Goal: Transaction & Acquisition: Purchase product/service

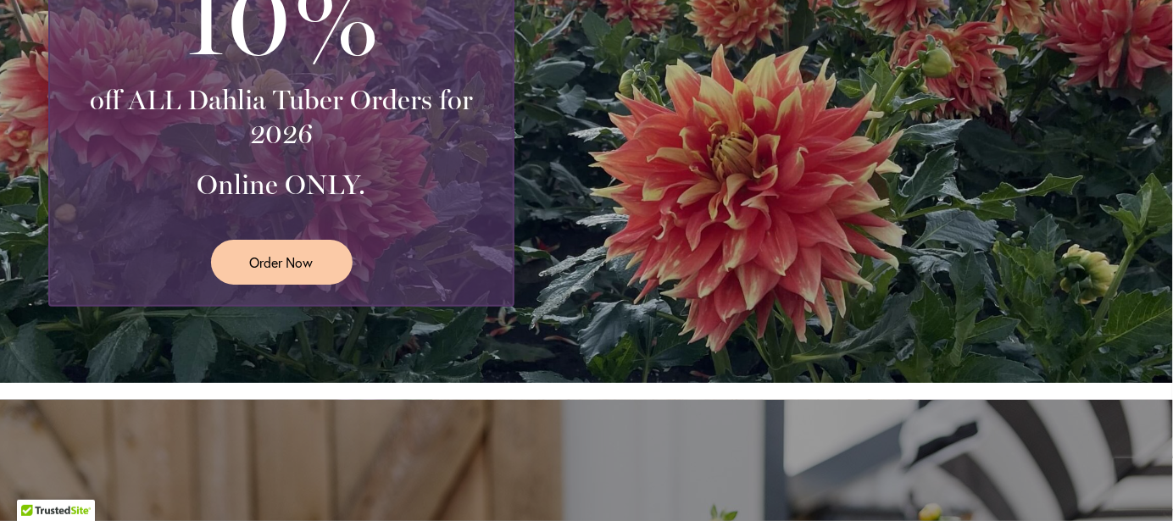
scroll to position [562, 0]
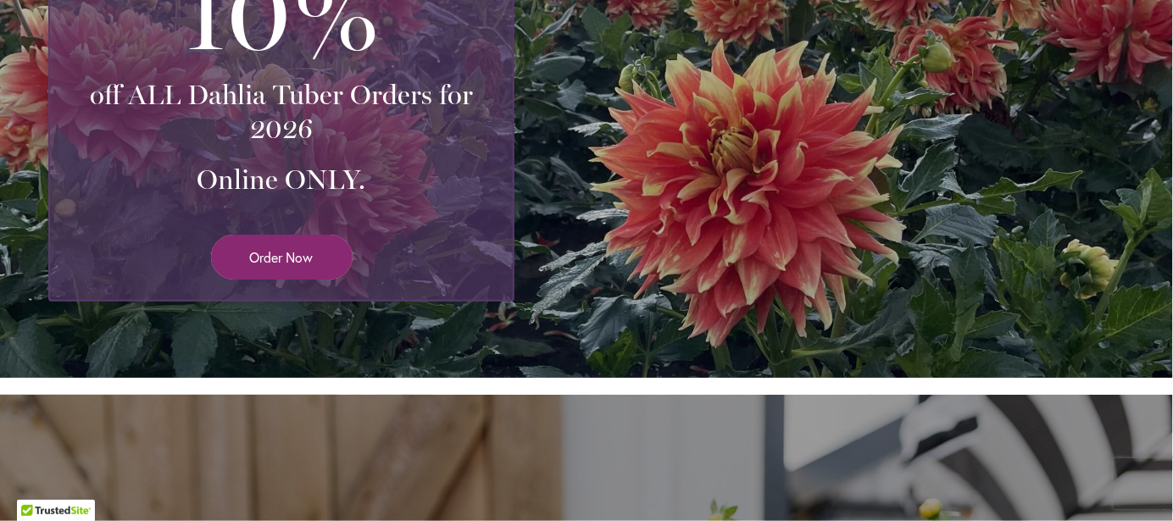
click at [288, 259] on span "Order Now" at bounding box center [282, 256] width 64 height 19
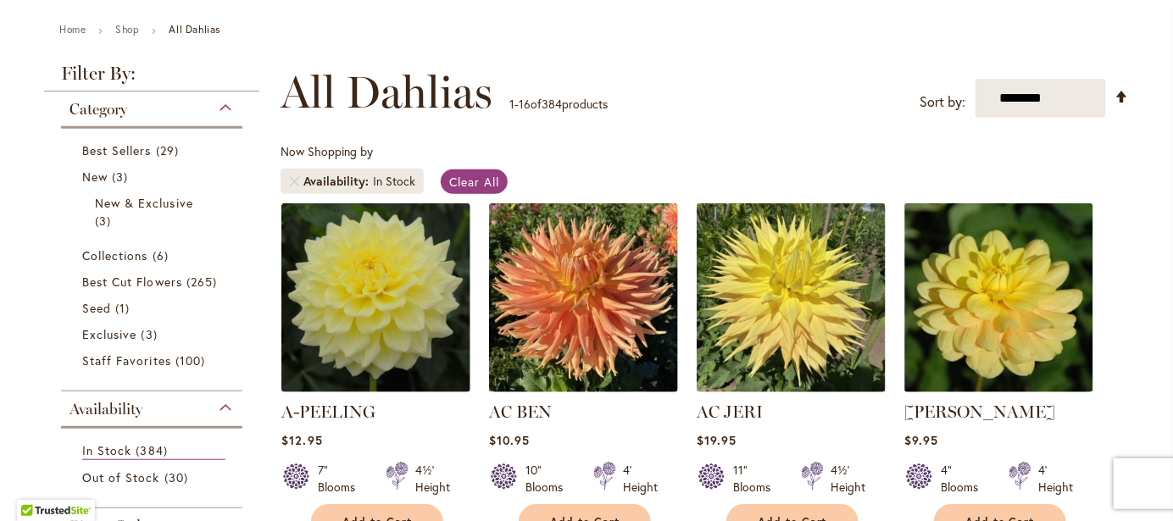
scroll to position [190, 0]
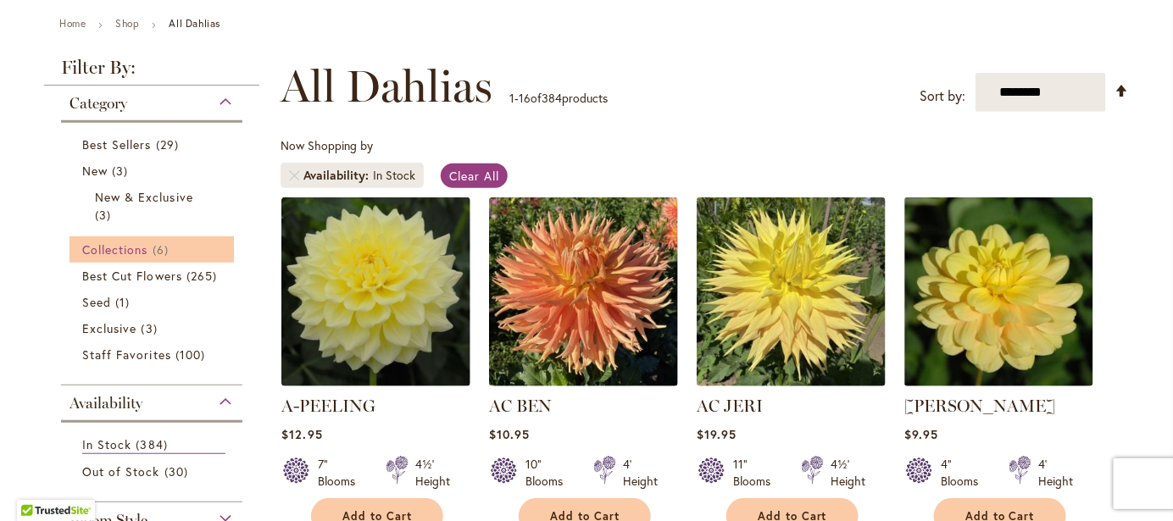
click at [122, 244] on span "Collections" at bounding box center [115, 250] width 66 height 16
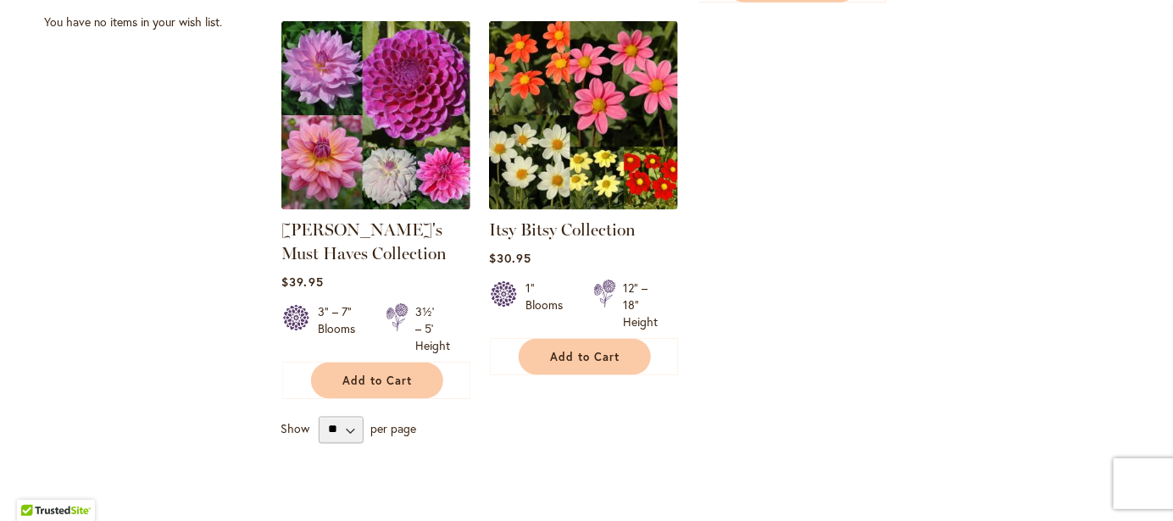
scroll to position [765, 0]
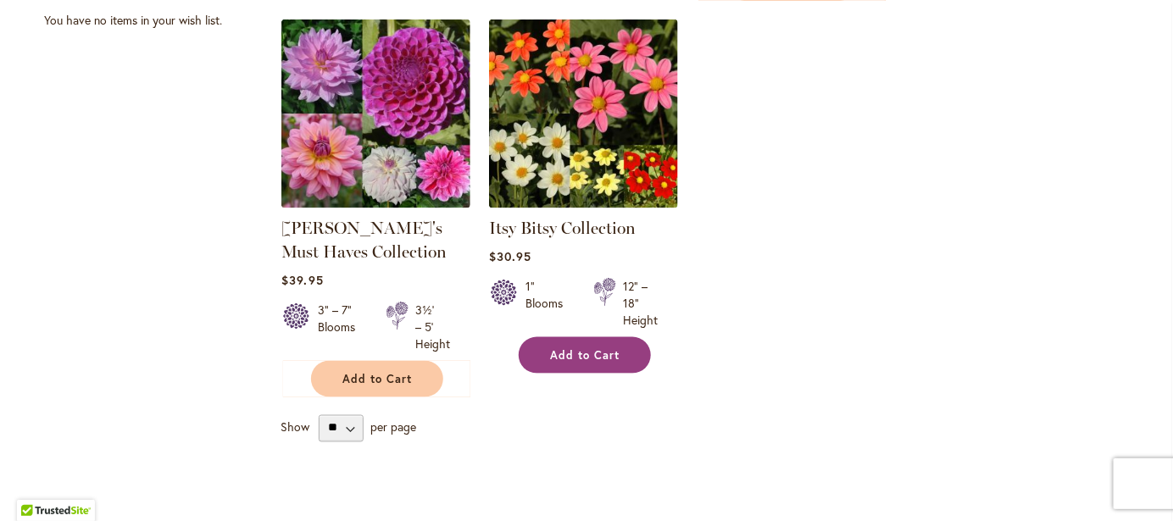
click at [573, 354] on span "Add to Cart" at bounding box center [585, 355] width 70 height 14
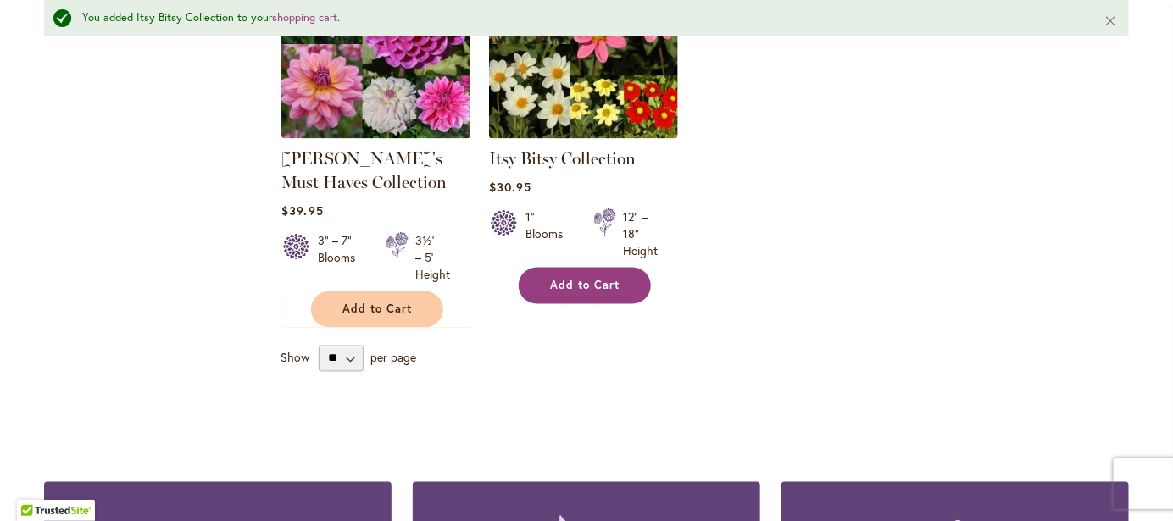
scroll to position [875, 0]
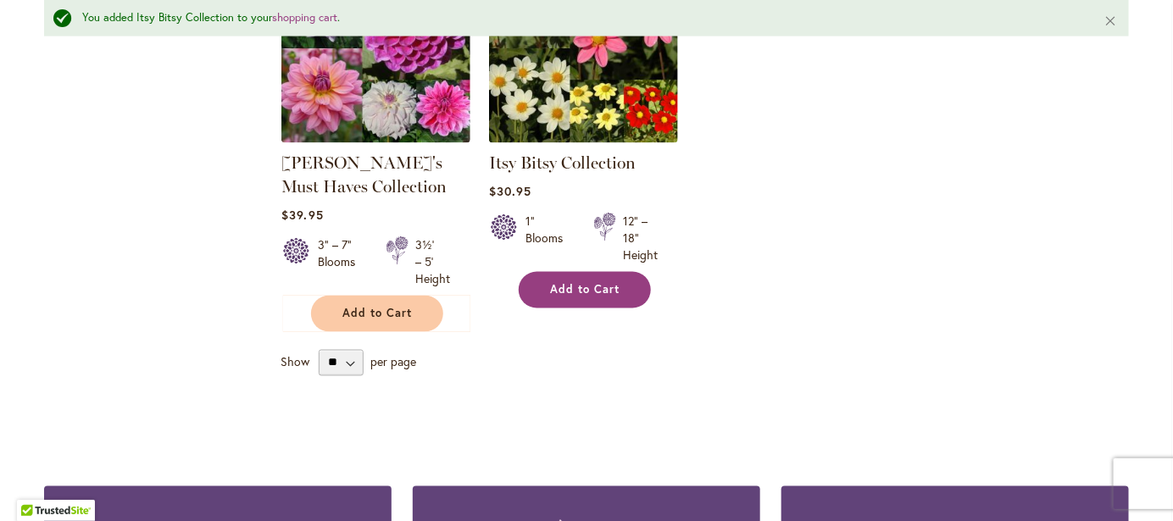
click at [570, 291] on span "Add to Cart" at bounding box center [585, 290] width 70 height 14
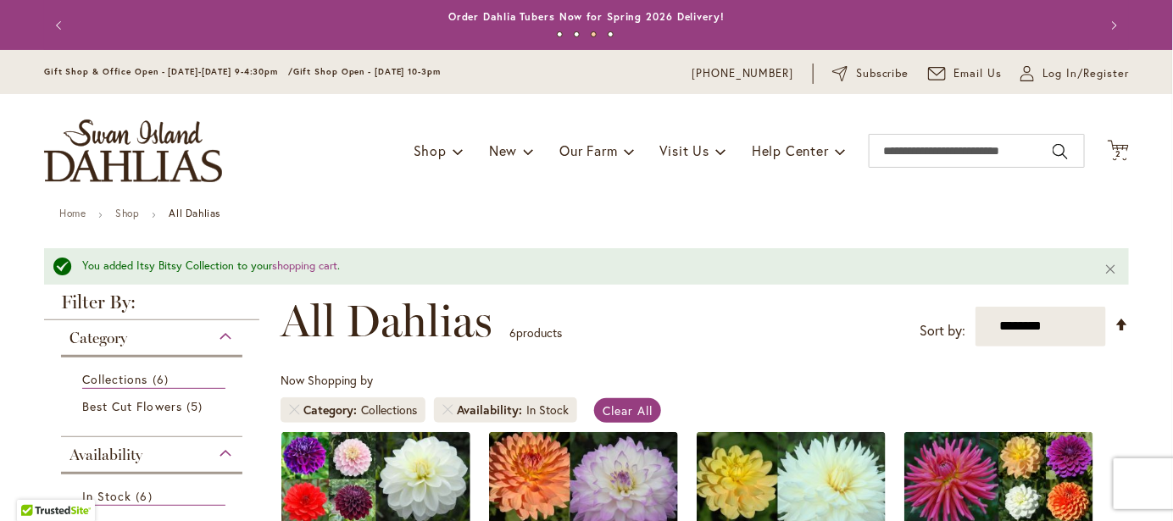
scroll to position [0, 0]
click at [1117, 148] on icon "Cart .cls-1 { fill: #231f20; }" at bounding box center [1118, 150] width 21 height 21
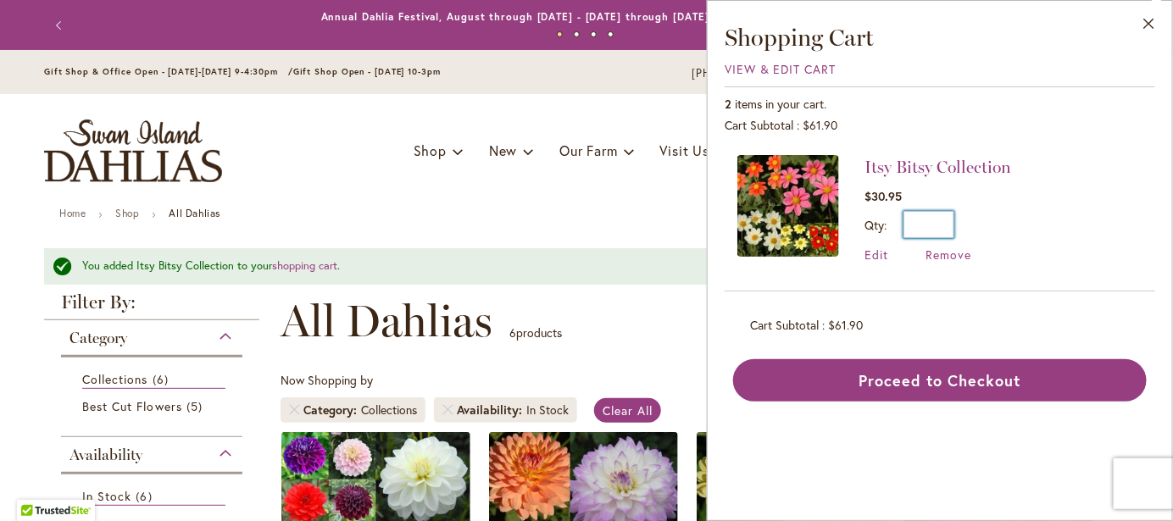
click at [948, 231] on input "*" at bounding box center [929, 224] width 51 height 27
type input "*"
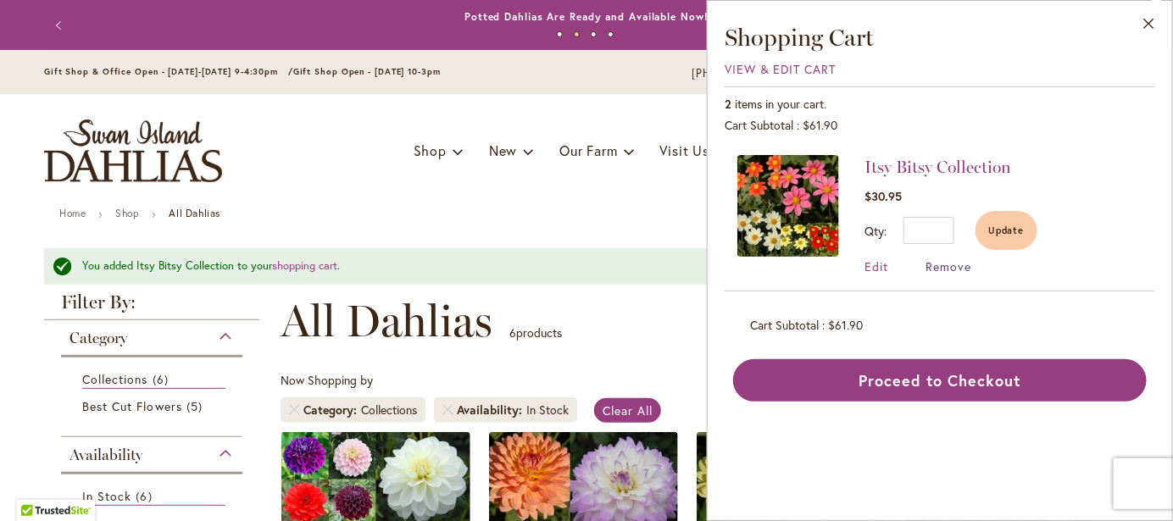
click at [963, 264] on span "Remove" at bounding box center [949, 267] width 46 height 16
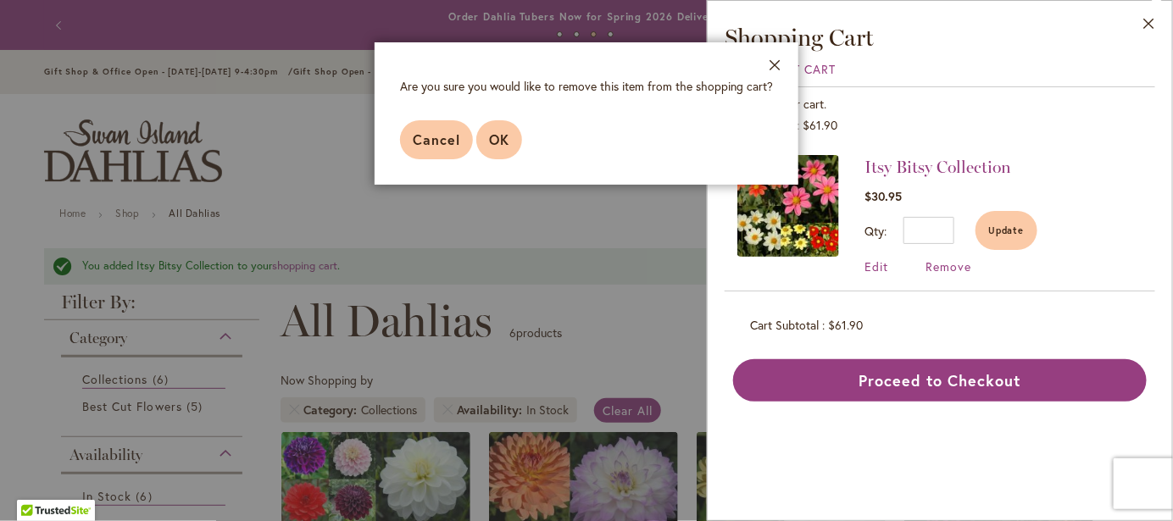
click at [498, 142] on span "OK" at bounding box center [499, 140] width 20 height 18
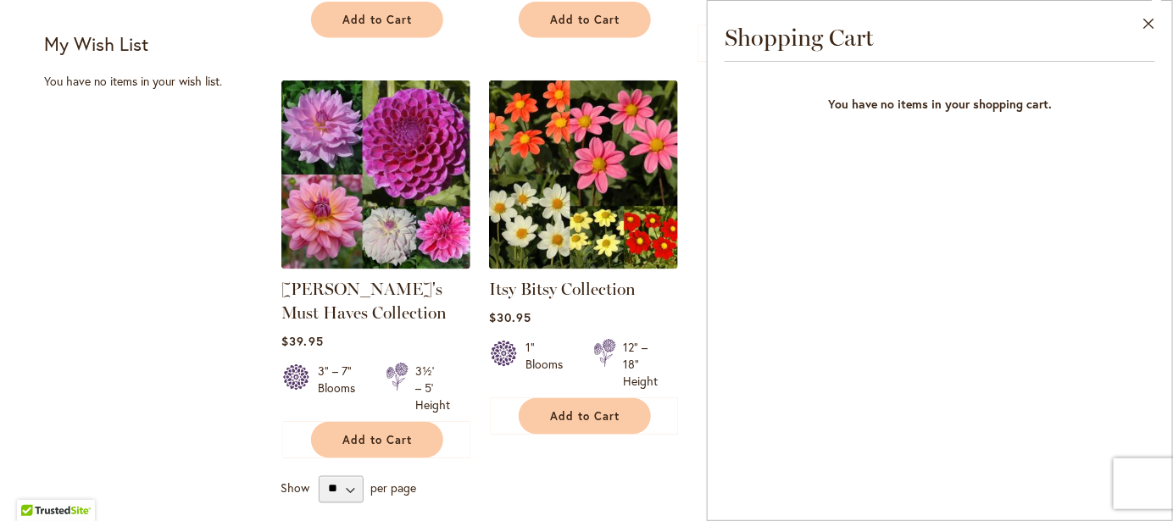
scroll to position [713, 0]
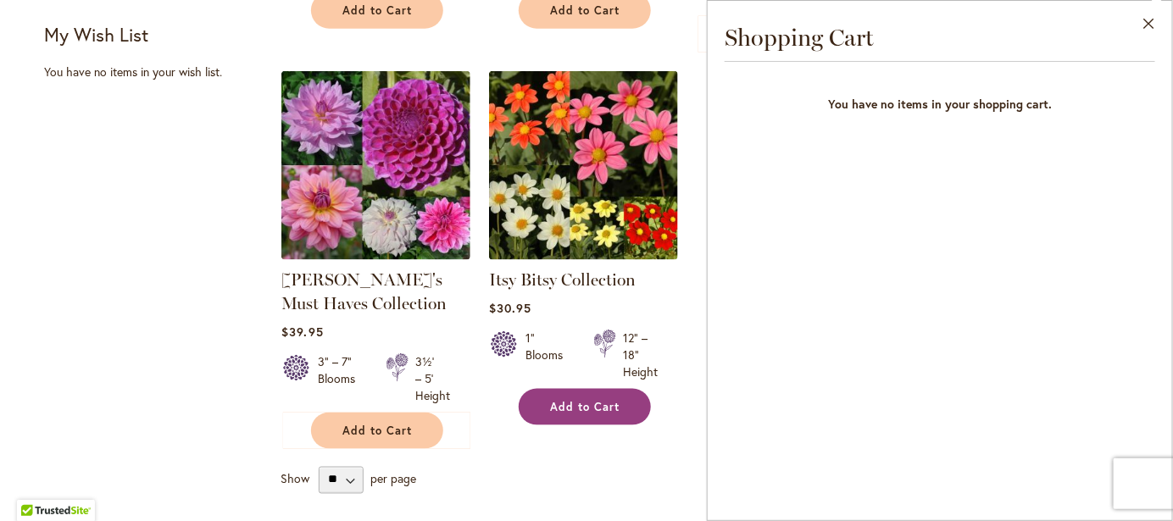
click at [589, 400] on span "Add to Cart" at bounding box center [585, 407] width 70 height 14
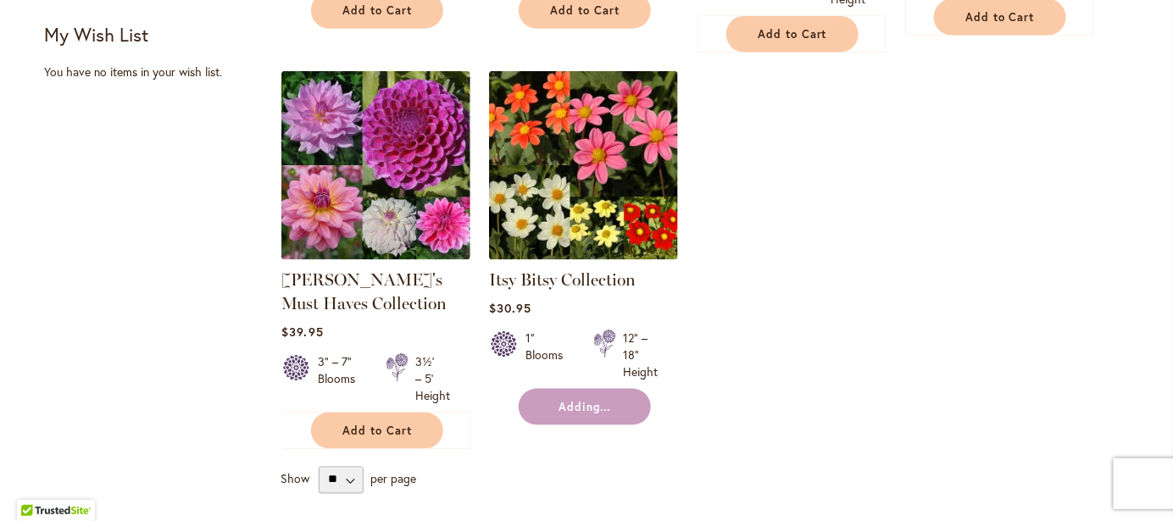
scroll to position [0, 0]
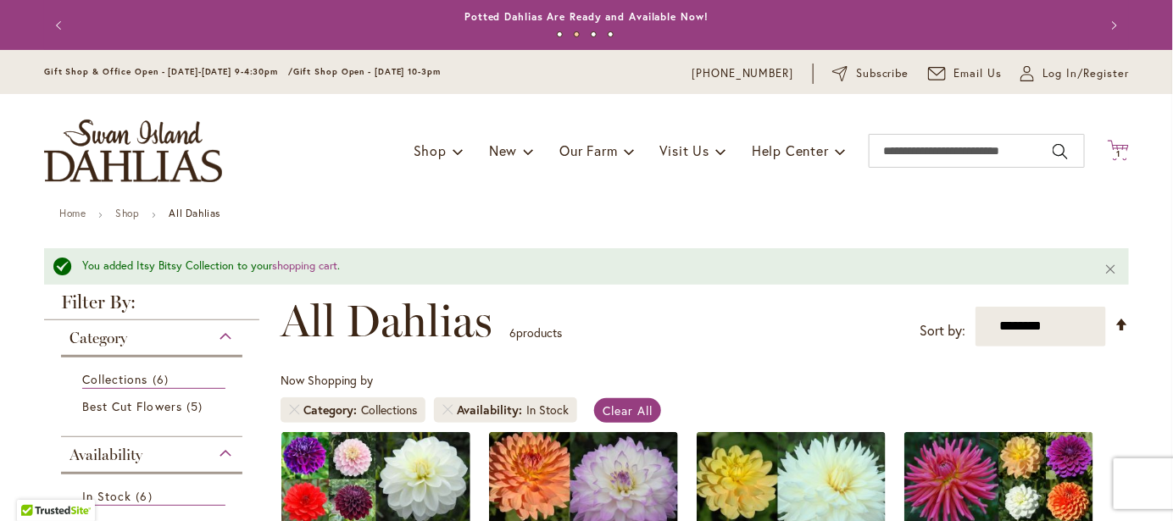
click at [1117, 148] on icon "Cart .cls-1 { fill: #231f20; }" at bounding box center [1118, 150] width 21 height 21
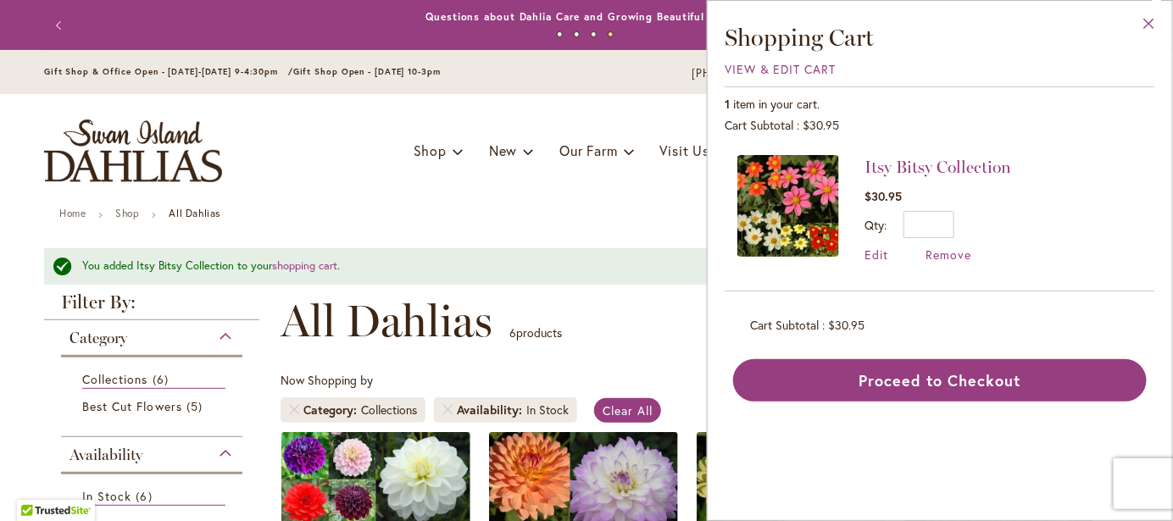
click at [1156, 22] on button "Close" at bounding box center [1149, 27] width 47 height 53
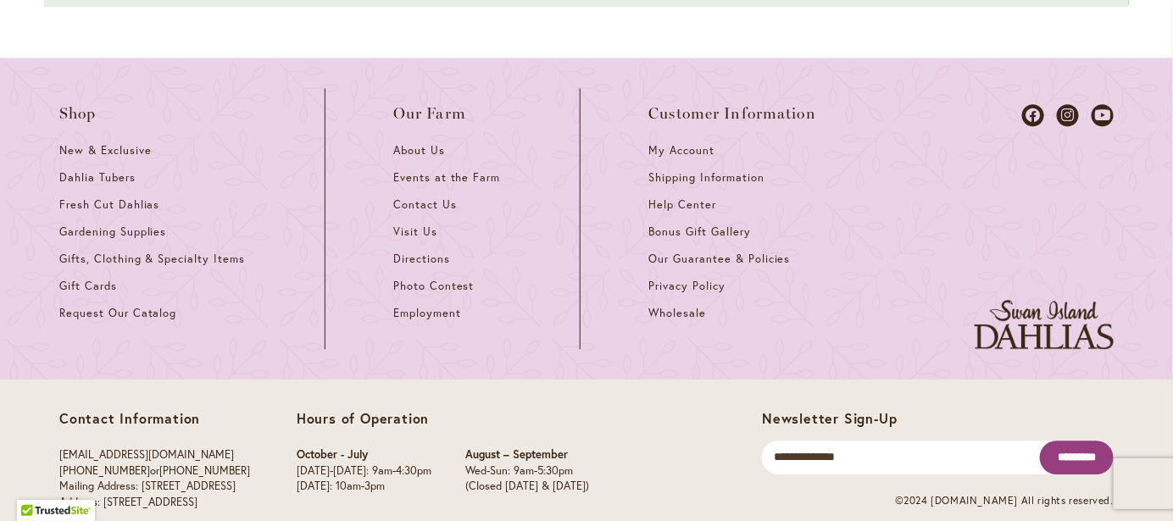
scroll to position [1585, 0]
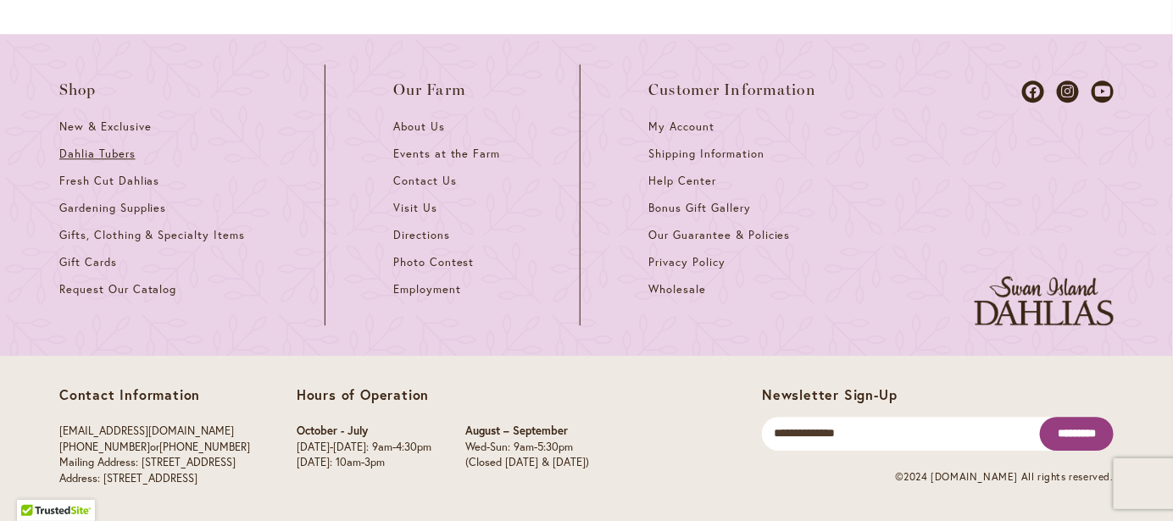
click at [92, 147] on span "Dahlia Tubers" at bounding box center [97, 154] width 76 height 14
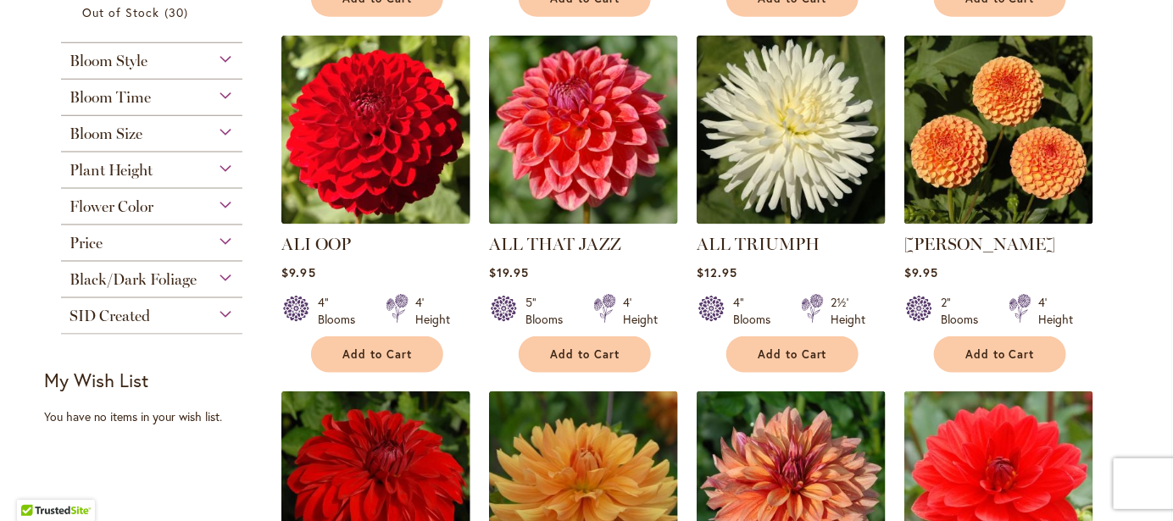
scroll to position [745, 0]
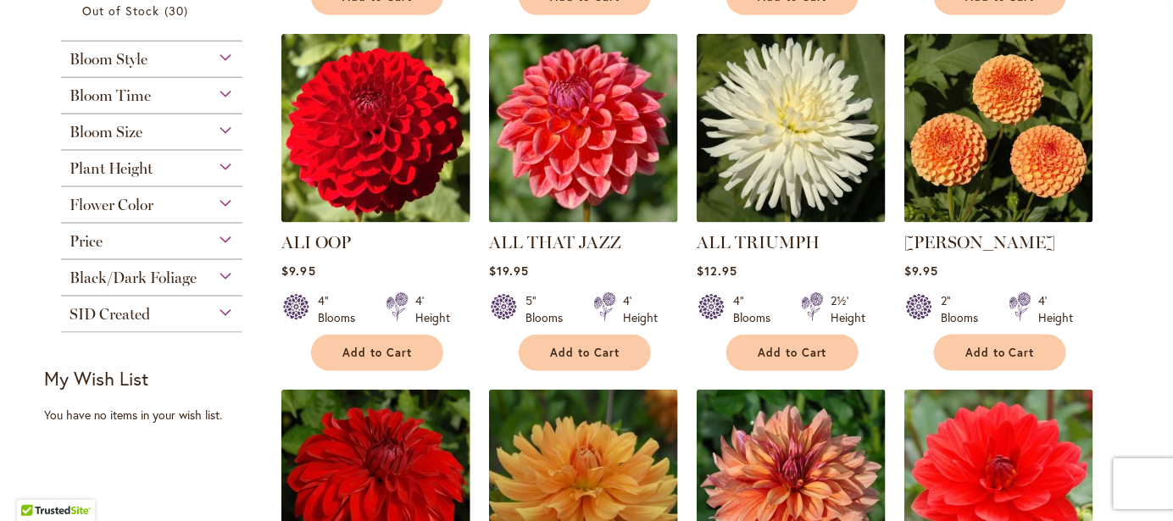
click at [1086, 356] on div "Add to Cart" at bounding box center [999, 353] width 187 height 36
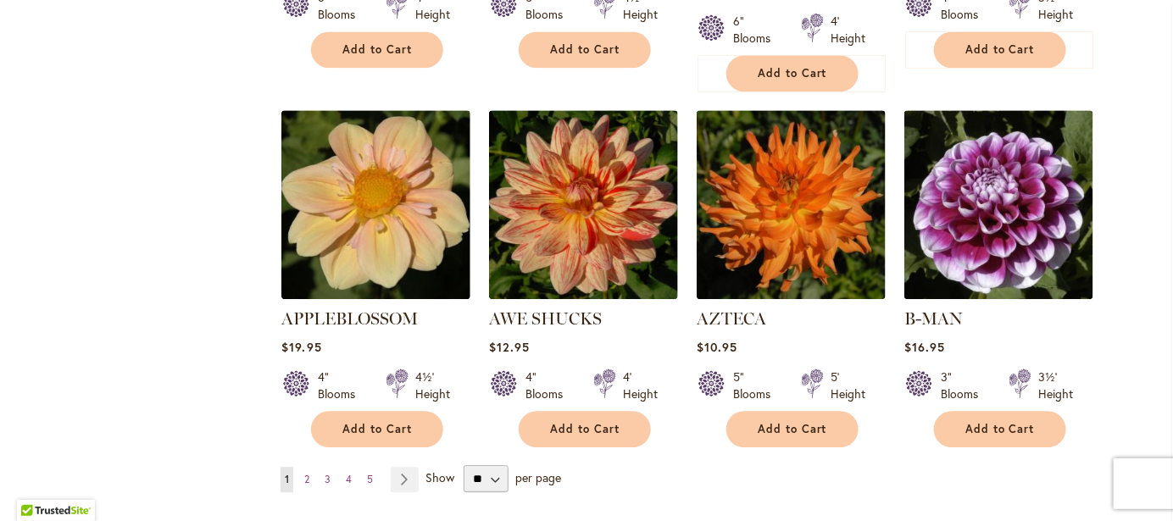
scroll to position [1421, 0]
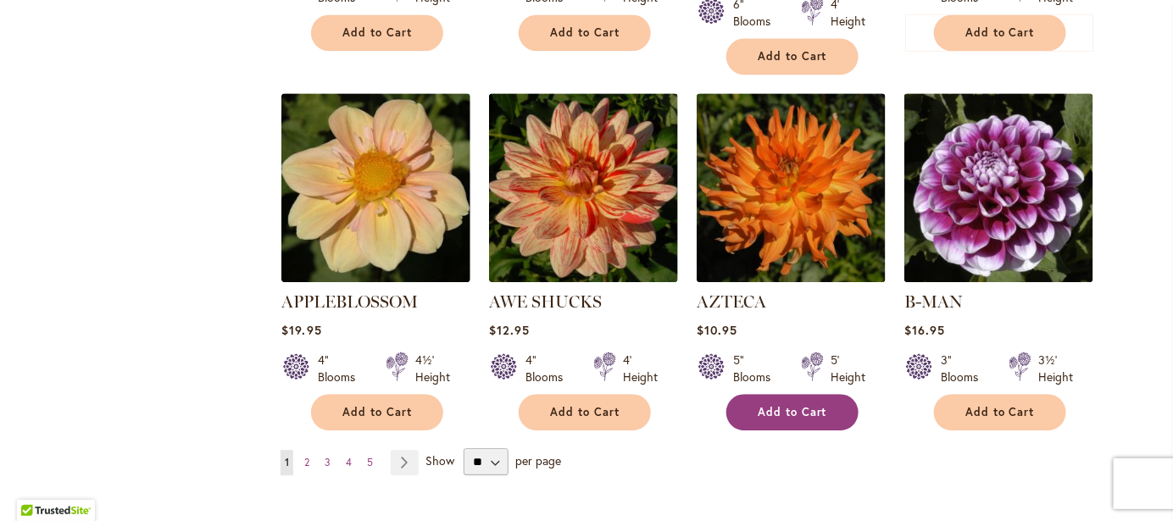
click at [780, 396] on button "Add to Cart" at bounding box center [792, 412] width 132 height 36
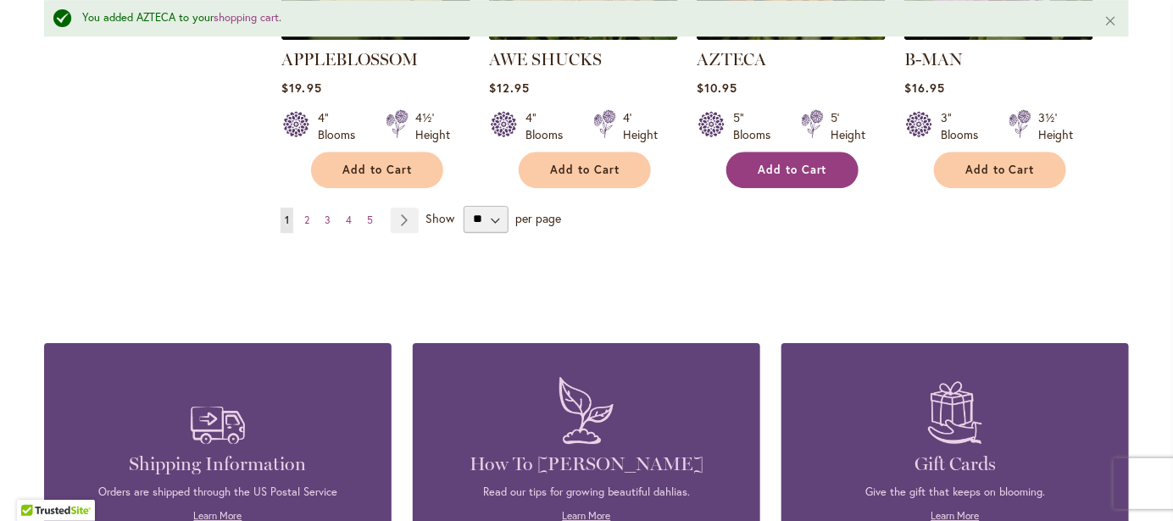
scroll to position [1701, 0]
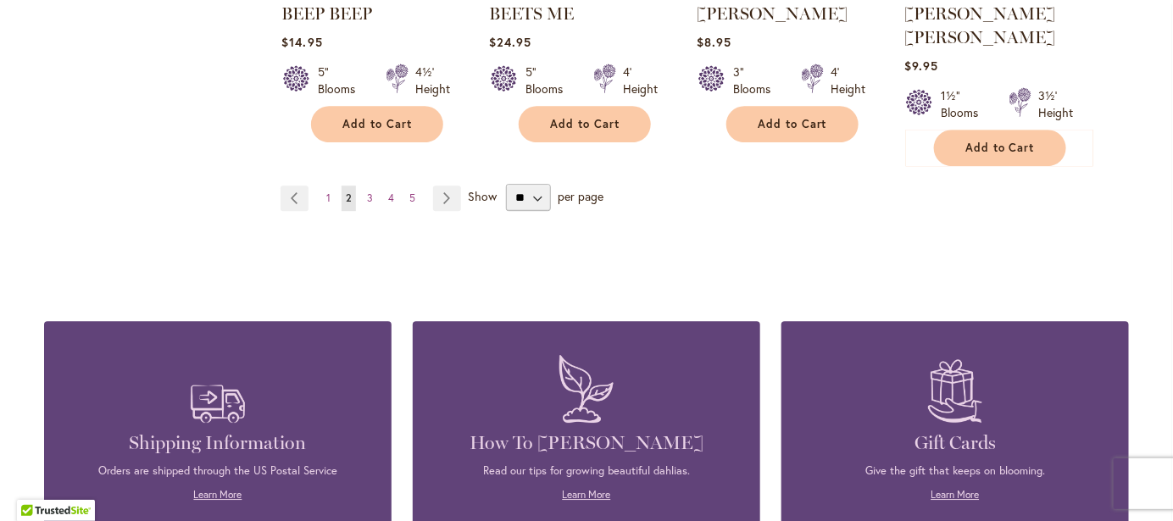
scroll to position [1633, 0]
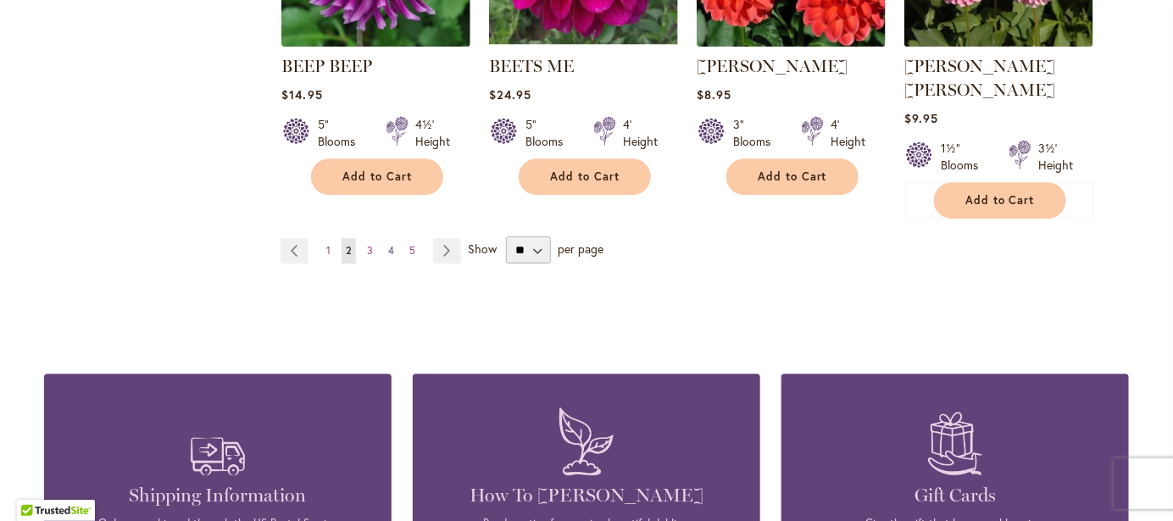
click at [388, 244] on span "4" at bounding box center [391, 250] width 6 height 13
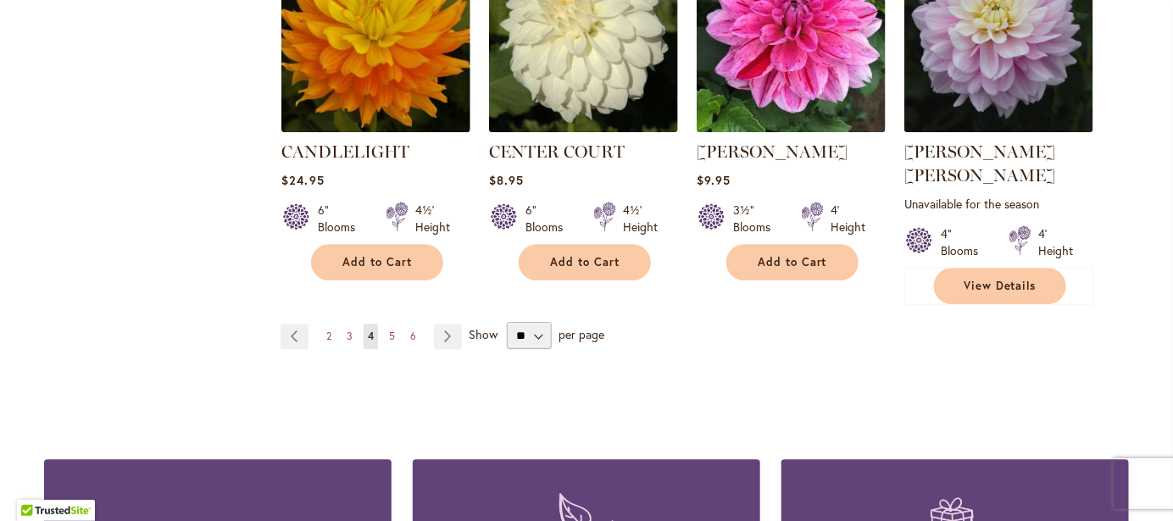
scroll to position [1588, 0]
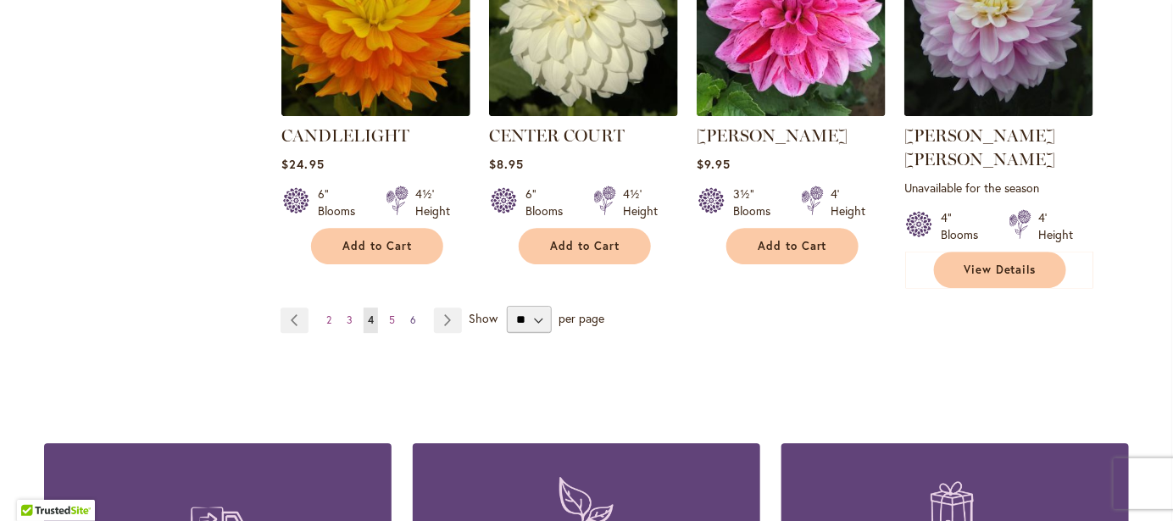
click at [410, 314] on span "6" at bounding box center [413, 320] width 6 height 13
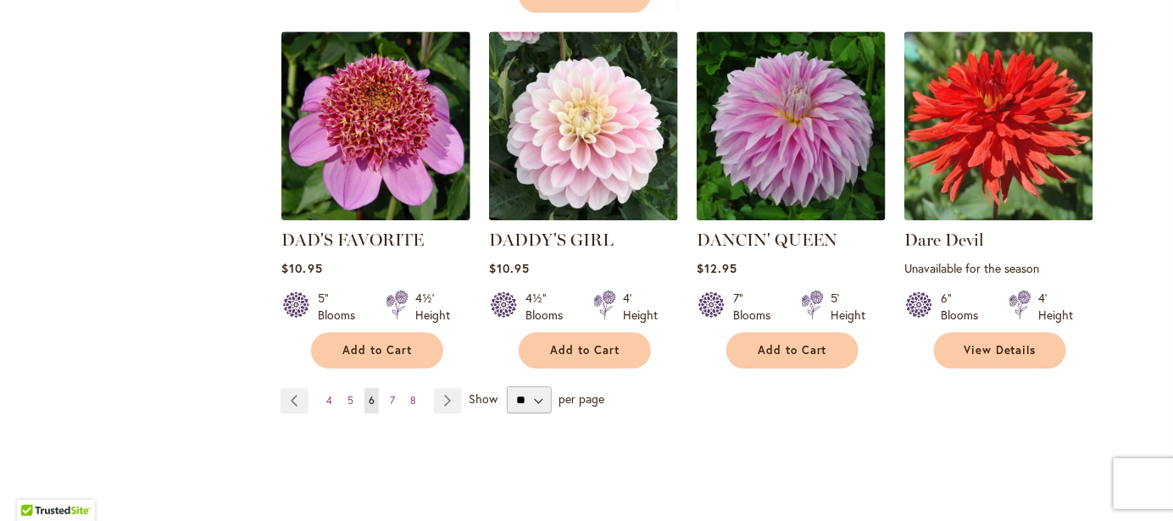
scroll to position [1474, 0]
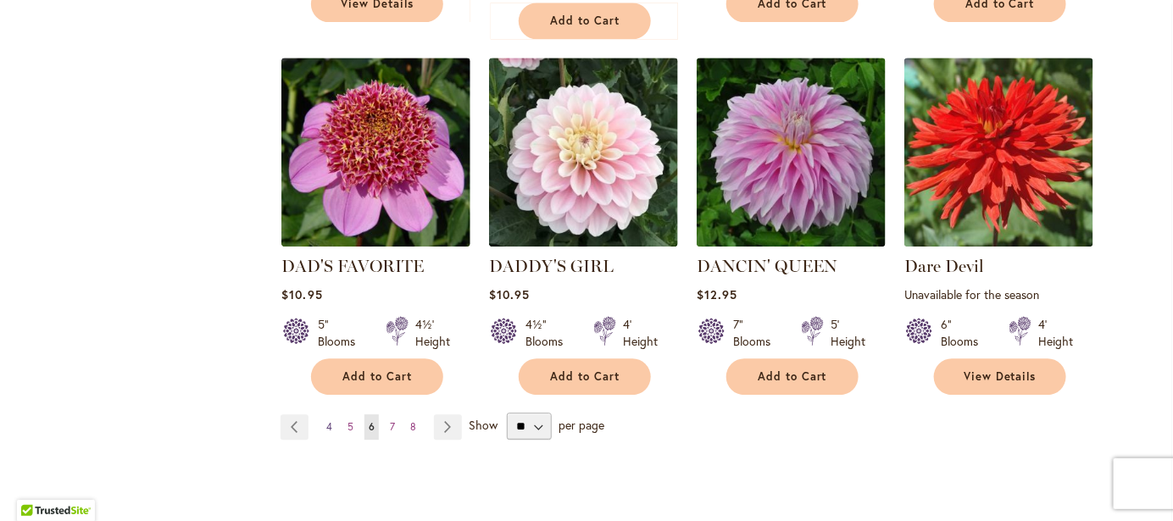
click at [326, 421] on span "4" at bounding box center [329, 426] width 6 height 13
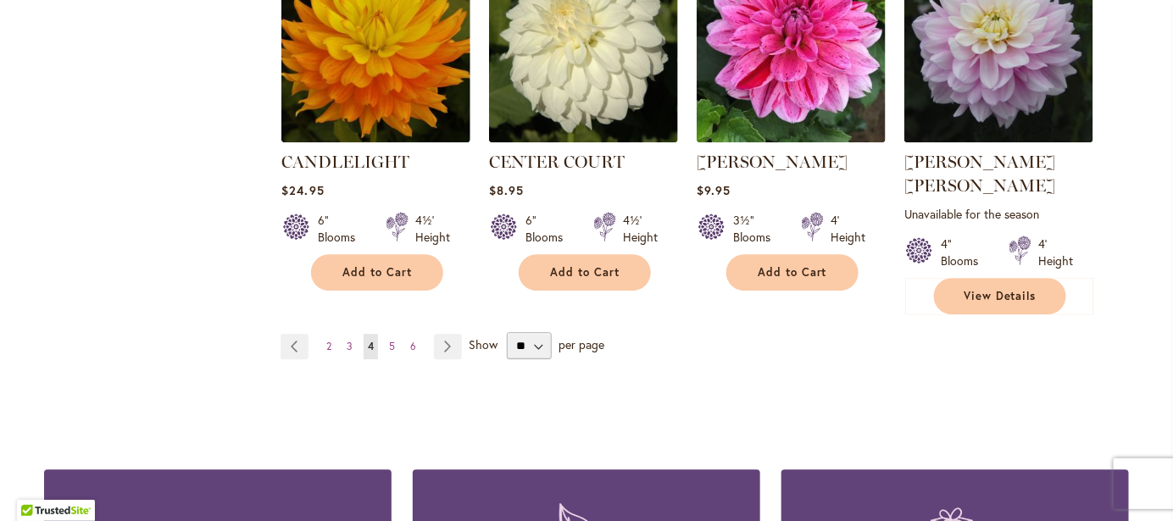
scroll to position [1564, 0]
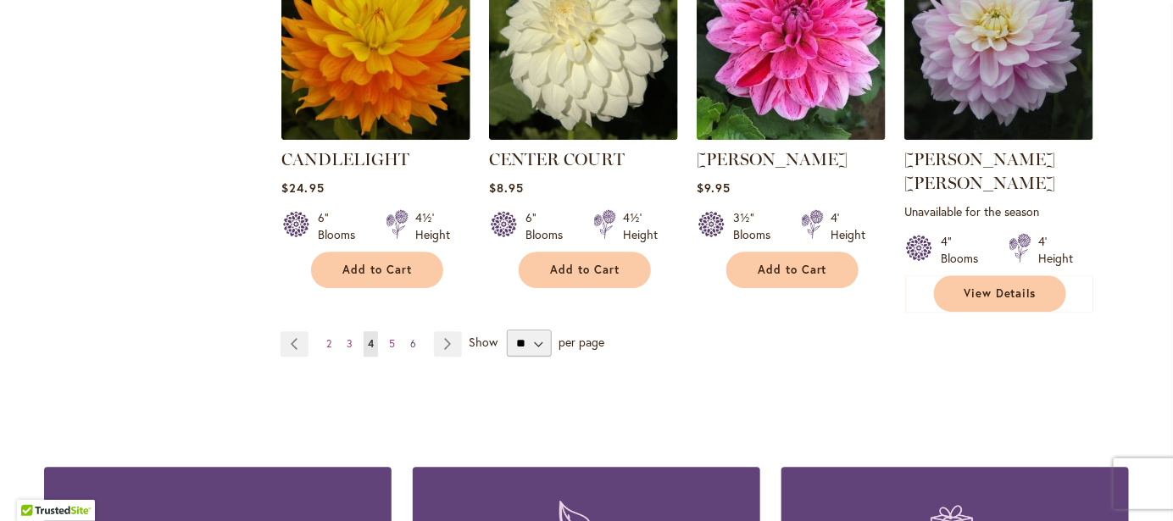
click at [410, 337] on span "6" at bounding box center [413, 343] width 6 height 13
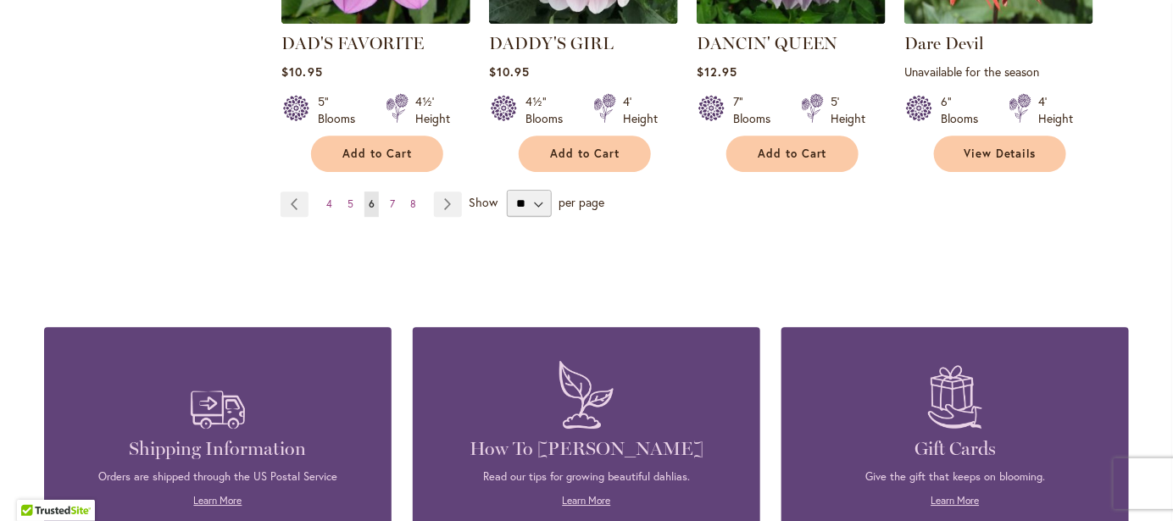
scroll to position [1702, 0]
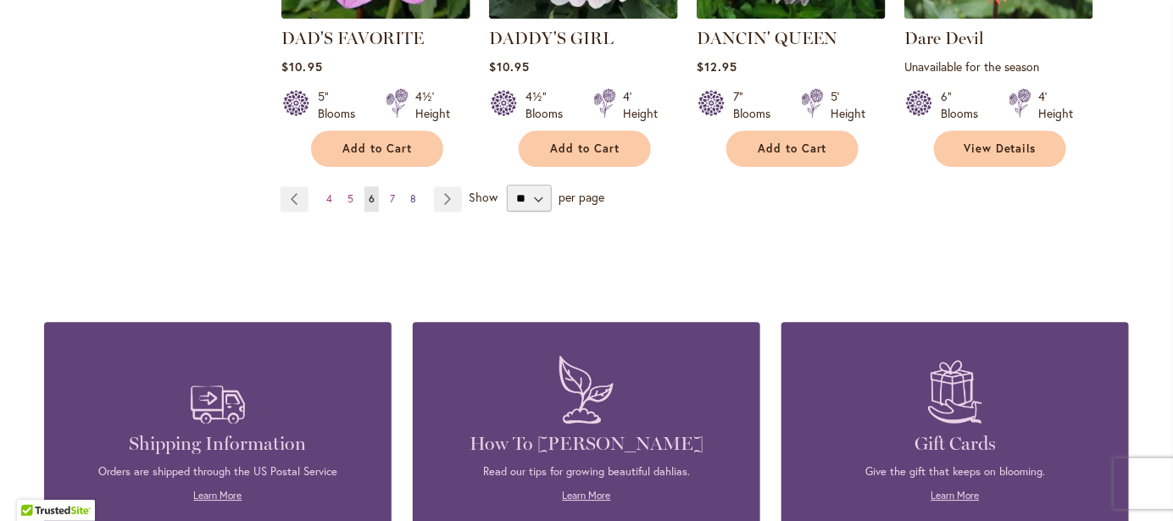
click at [410, 196] on span "8" at bounding box center [413, 198] width 6 height 13
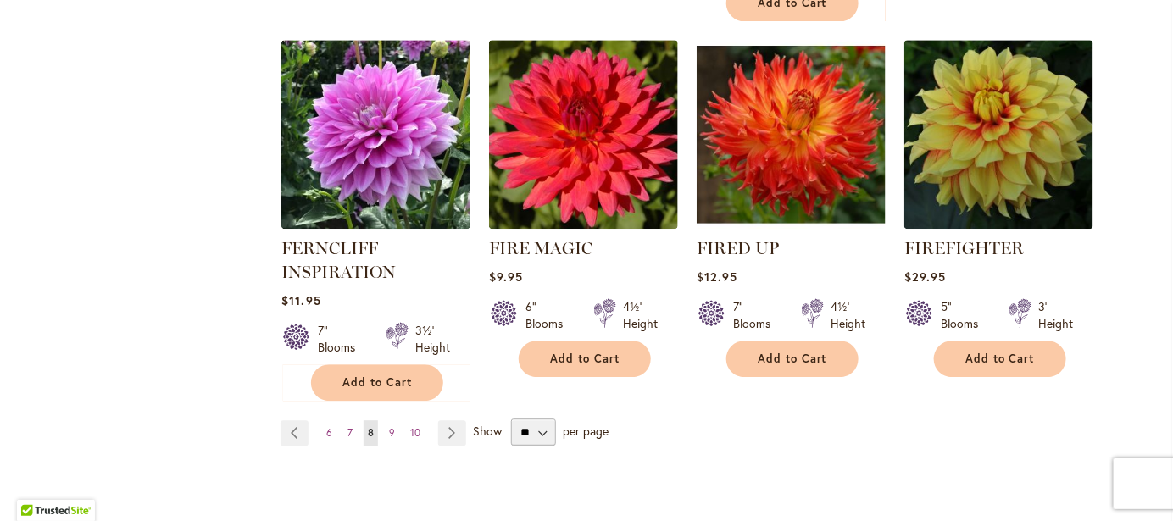
scroll to position [1493, 0]
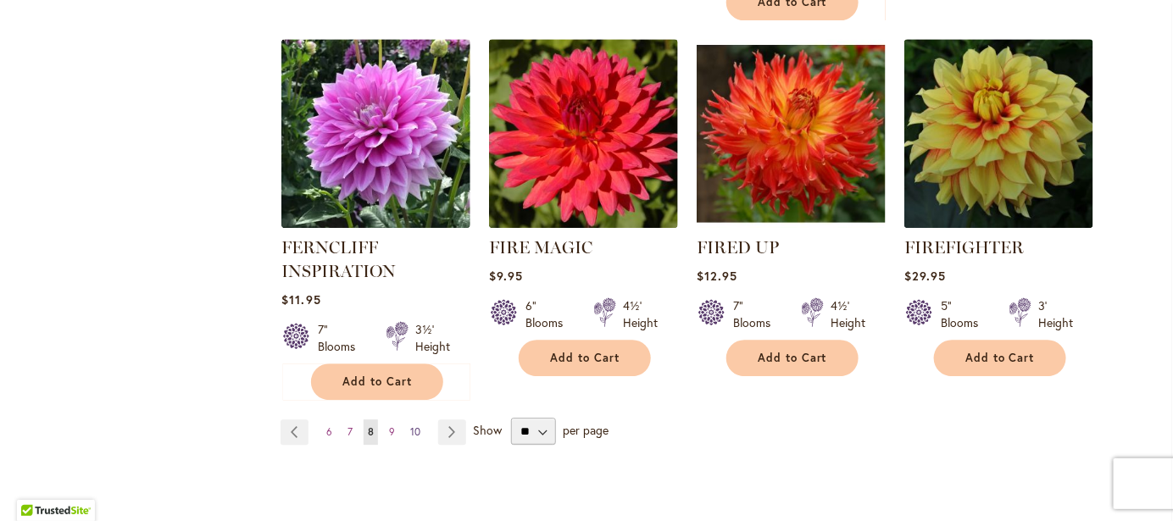
click at [410, 426] on span "10" at bounding box center [415, 431] width 10 height 13
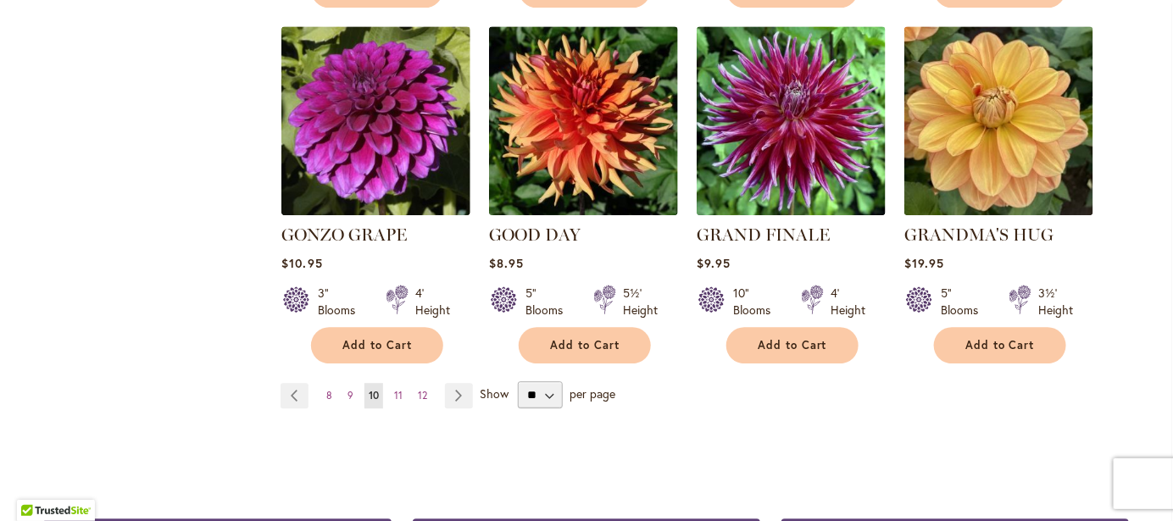
scroll to position [1486, 0]
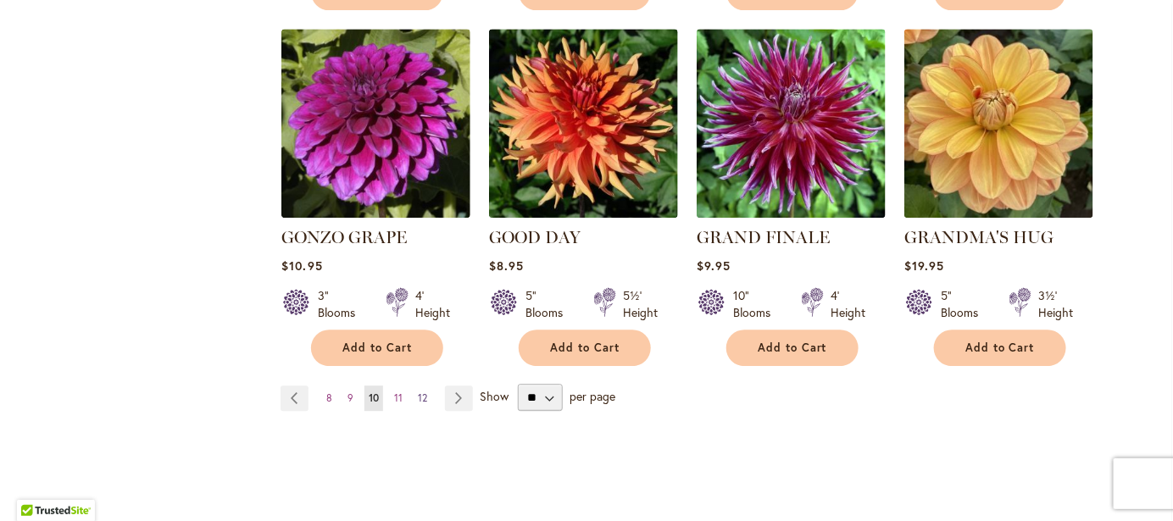
click at [418, 392] on span "12" at bounding box center [422, 398] width 9 height 13
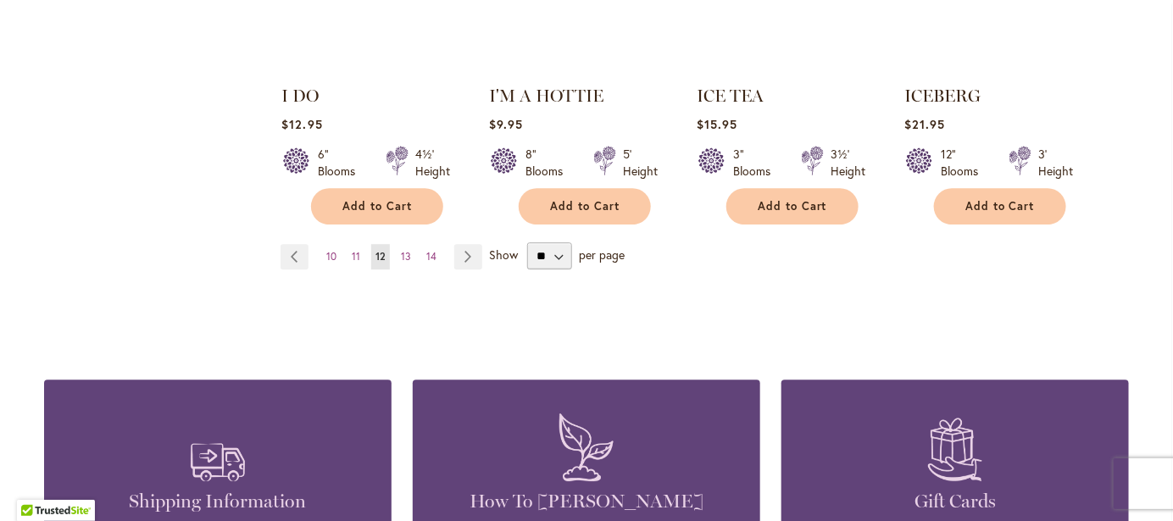
scroll to position [1626, 0]
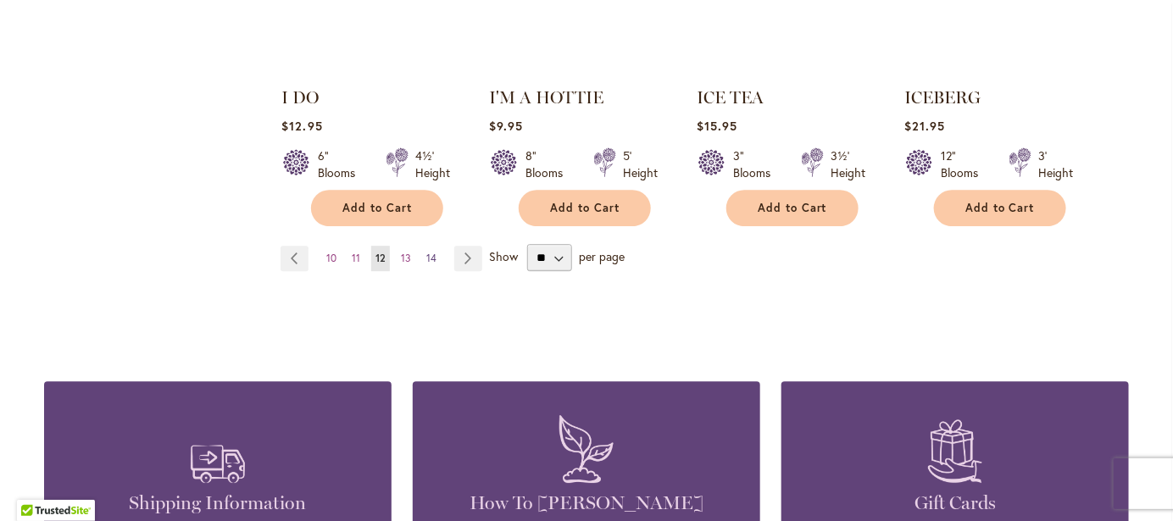
click at [426, 252] on span "14" at bounding box center [431, 258] width 10 height 13
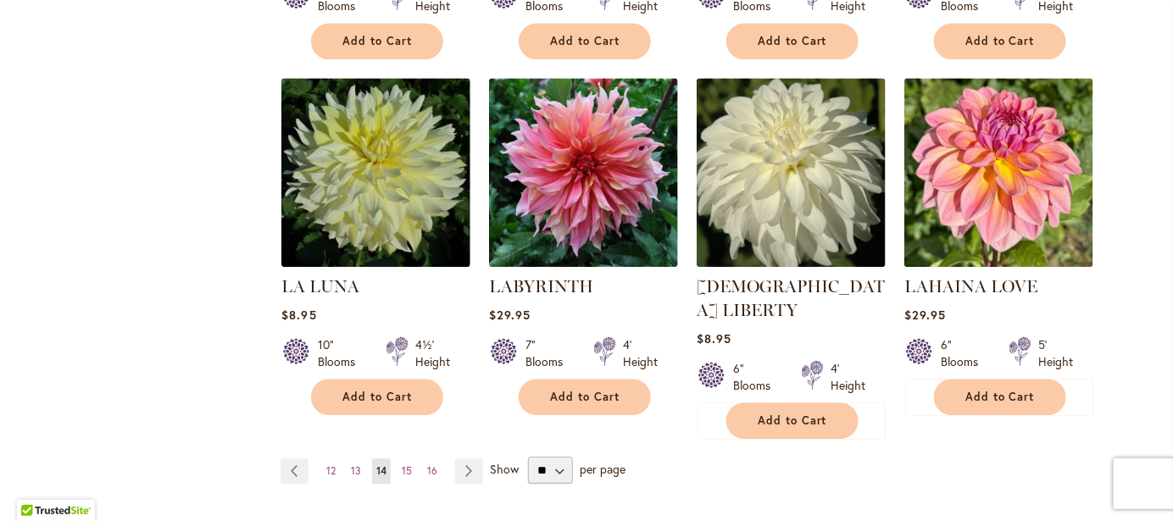
scroll to position [1420, 0]
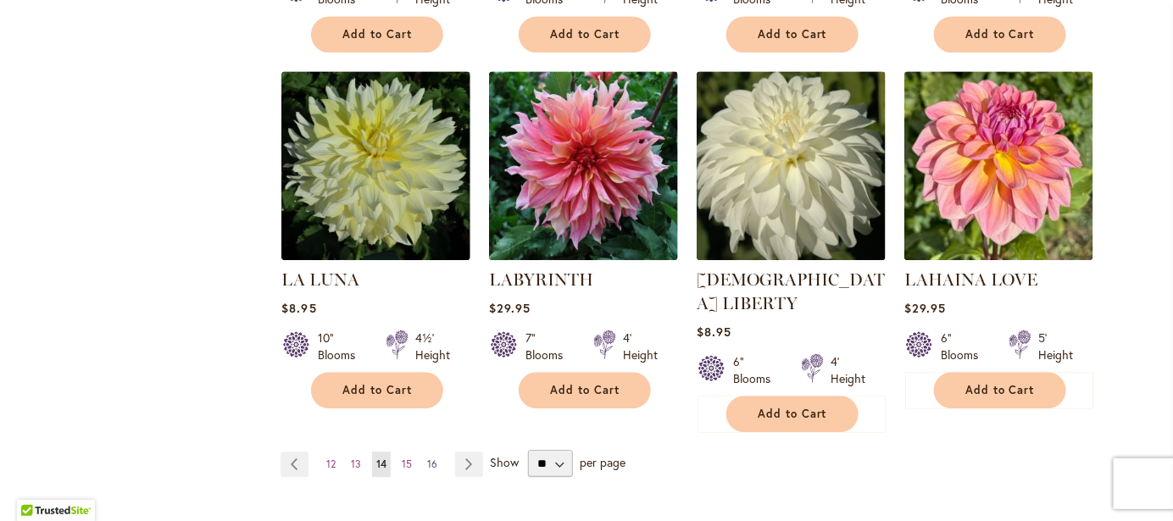
click at [427, 458] on span "16" at bounding box center [432, 464] width 10 height 13
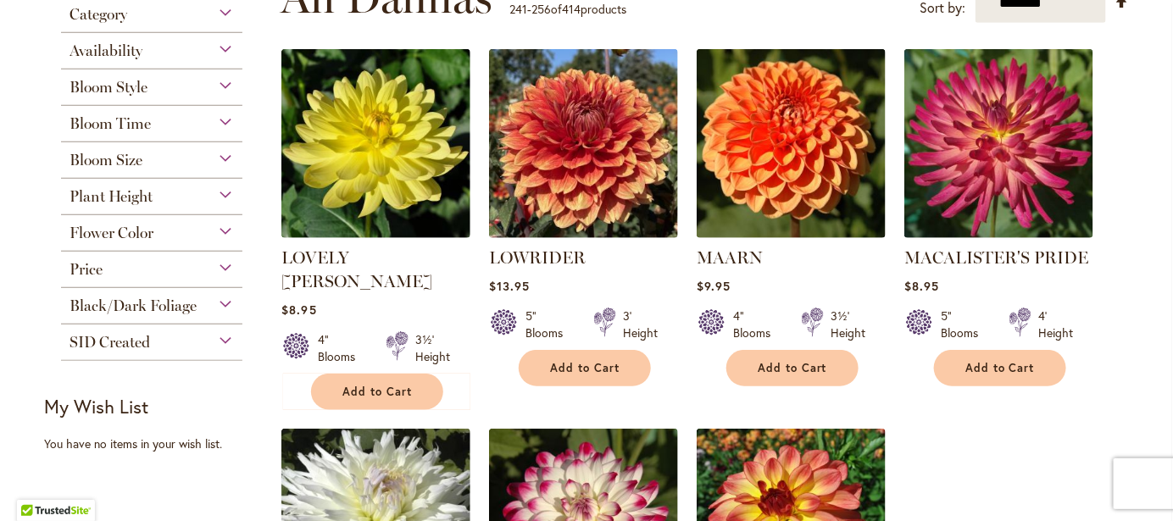
scroll to position [373, 0]
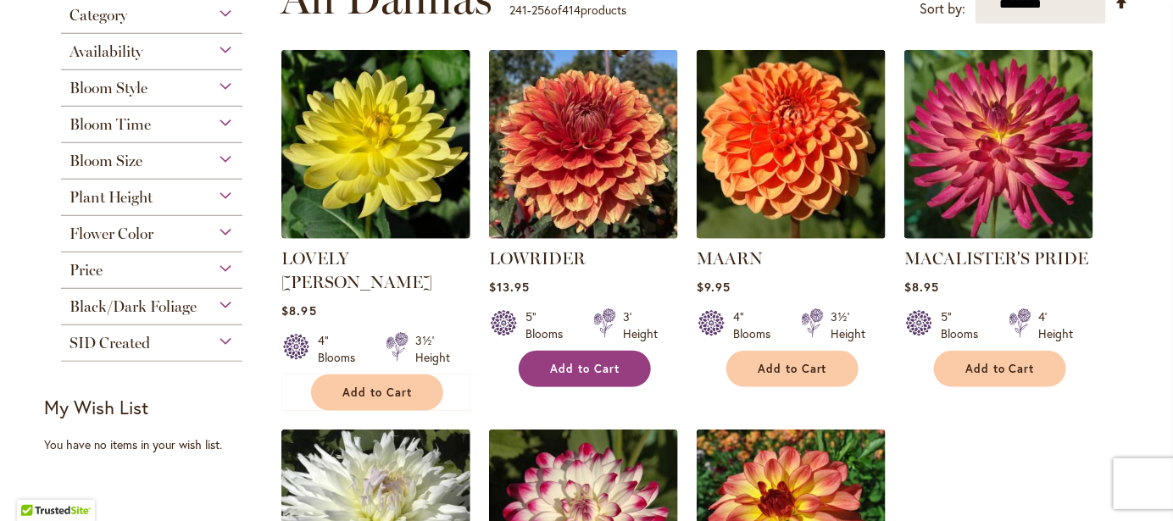
click at [566, 368] on span "Add to Cart" at bounding box center [585, 369] width 70 height 14
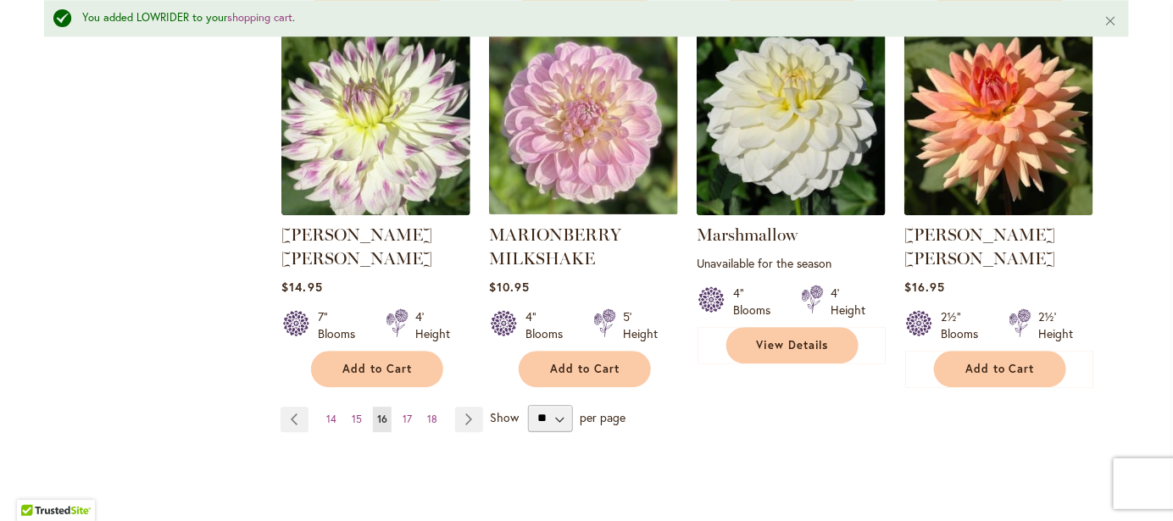
scroll to position [1548, 0]
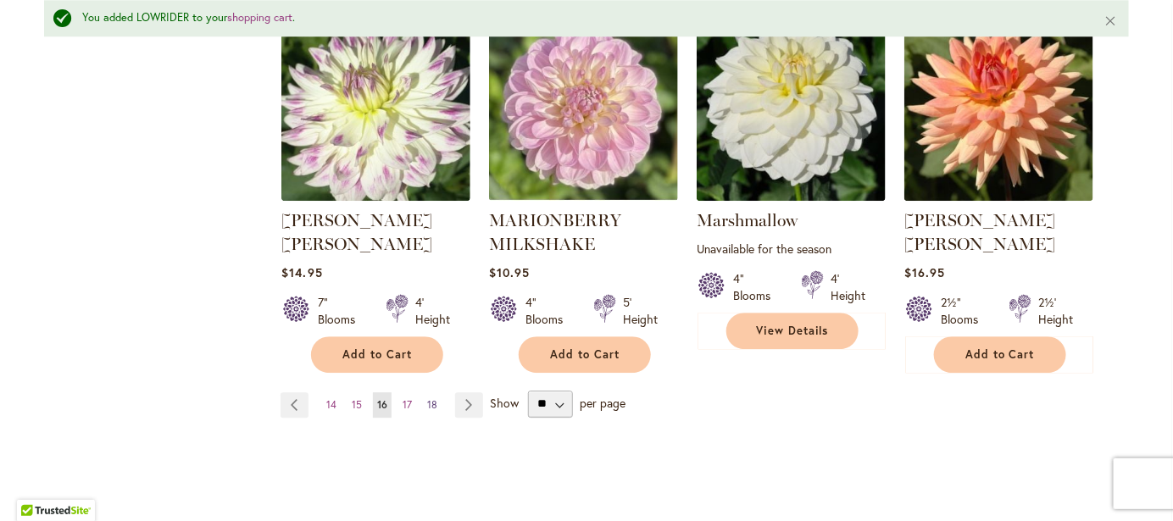
click at [427, 398] on span "18" at bounding box center [432, 404] width 10 height 13
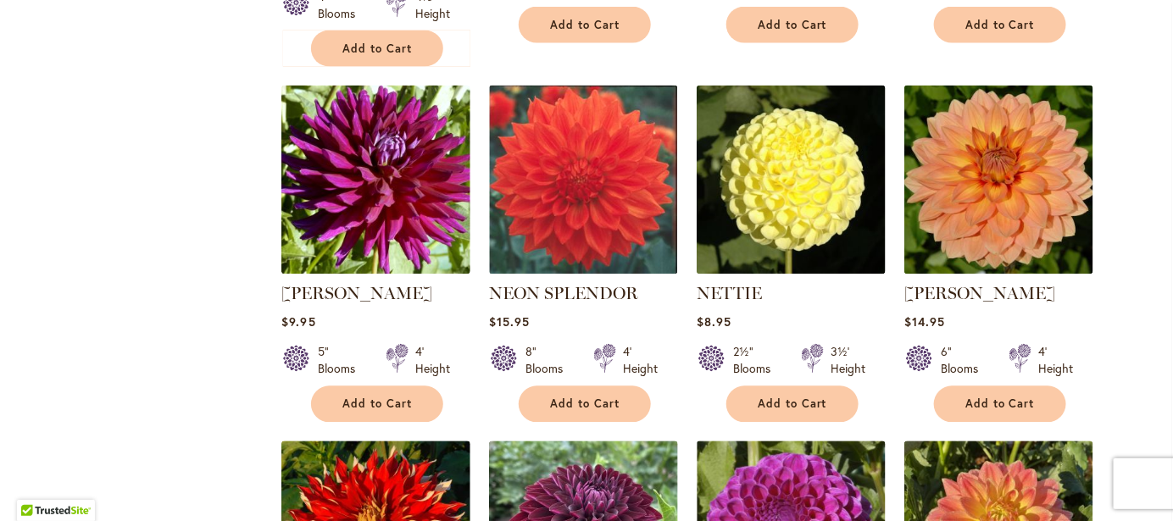
scroll to position [1071, 0]
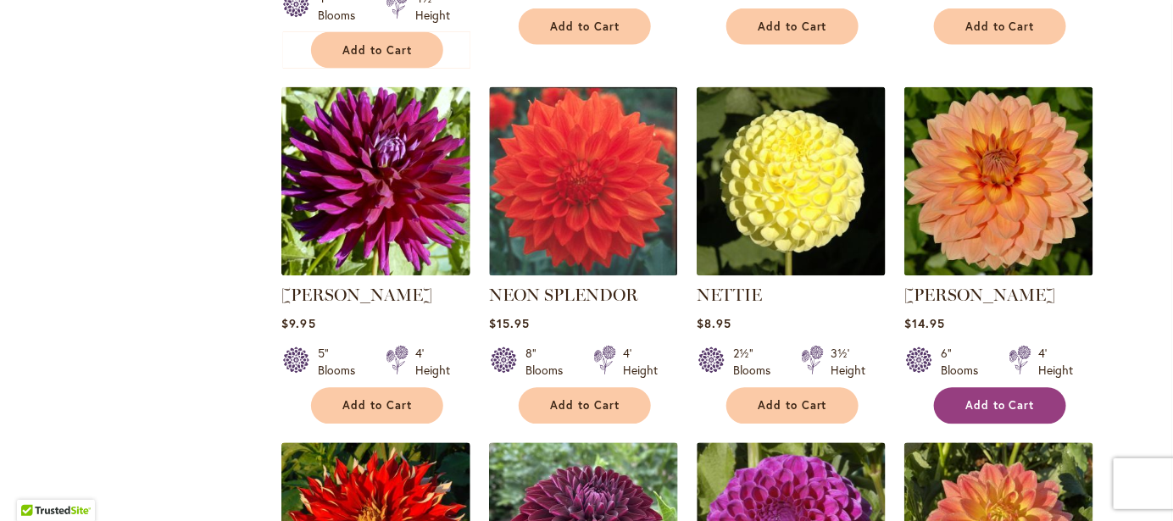
click at [1001, 399] on span "Add to Cart" at bounding box center [1000, 406] width 70 height 14
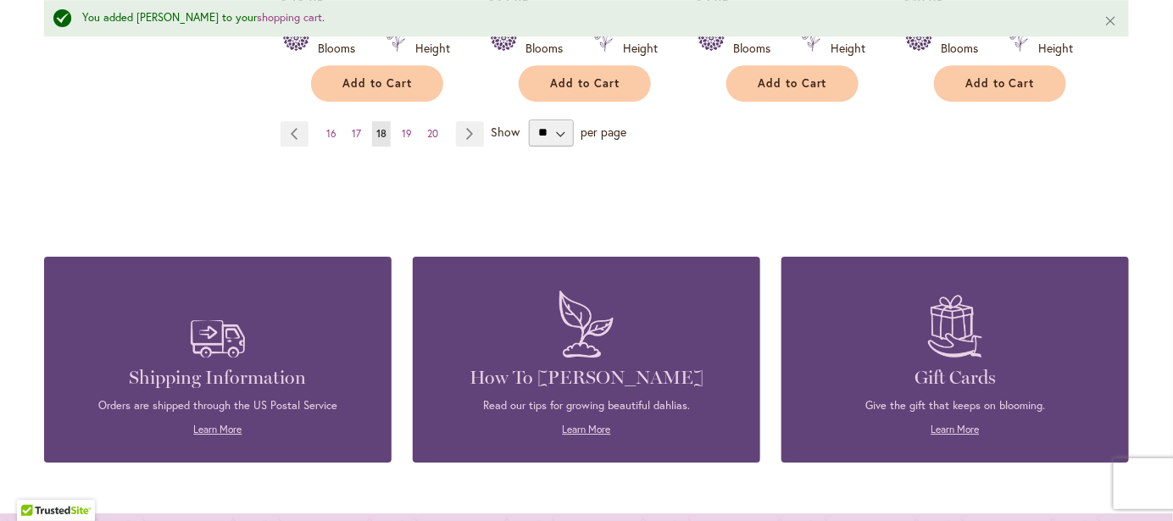
scroll to position [1793, 0]
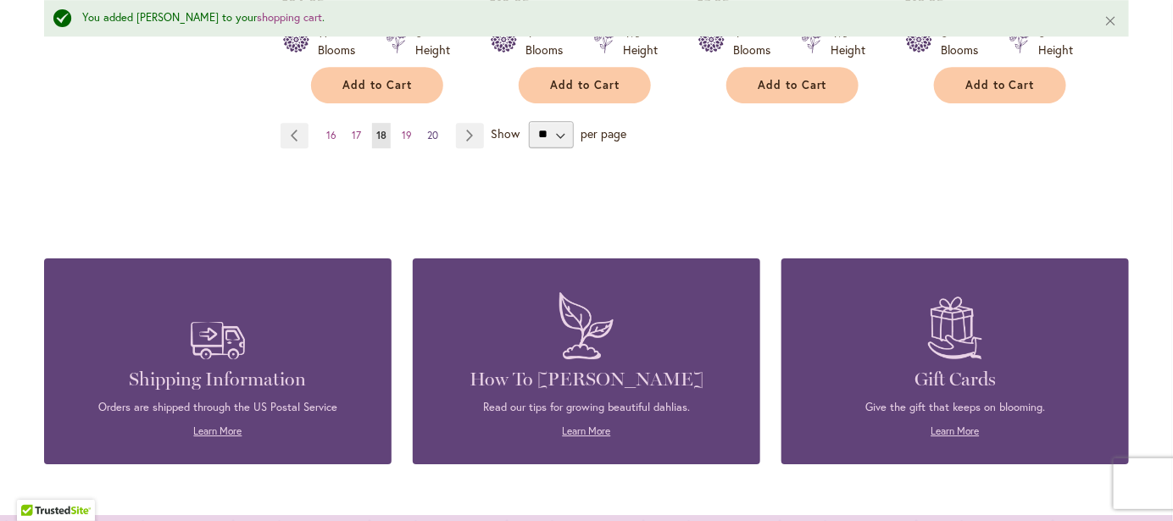
click at [427, 129] on span "20" at bounding box center [432, 135] width 11 height 13
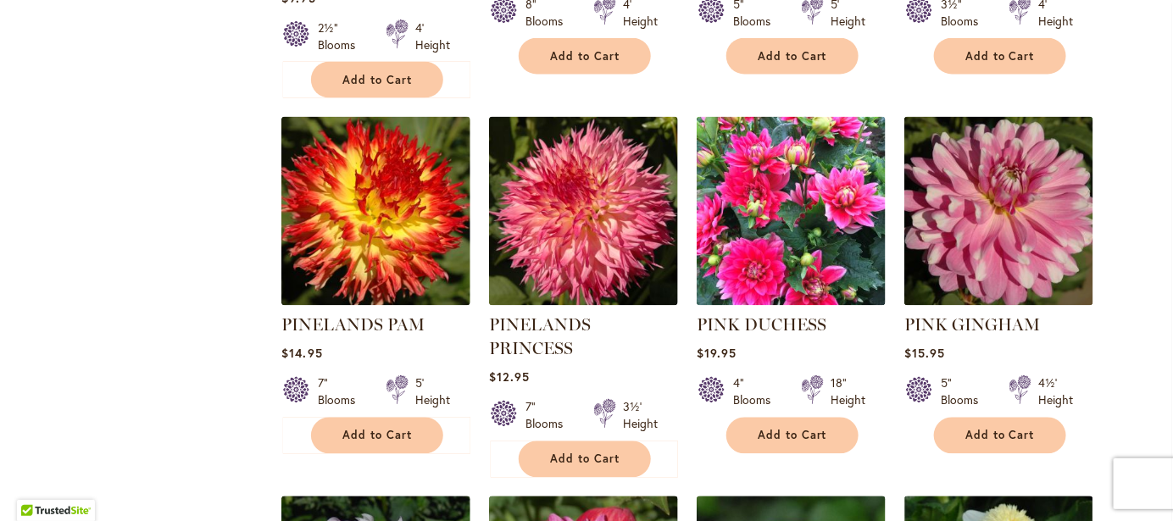
scroll to position [1083, 0]
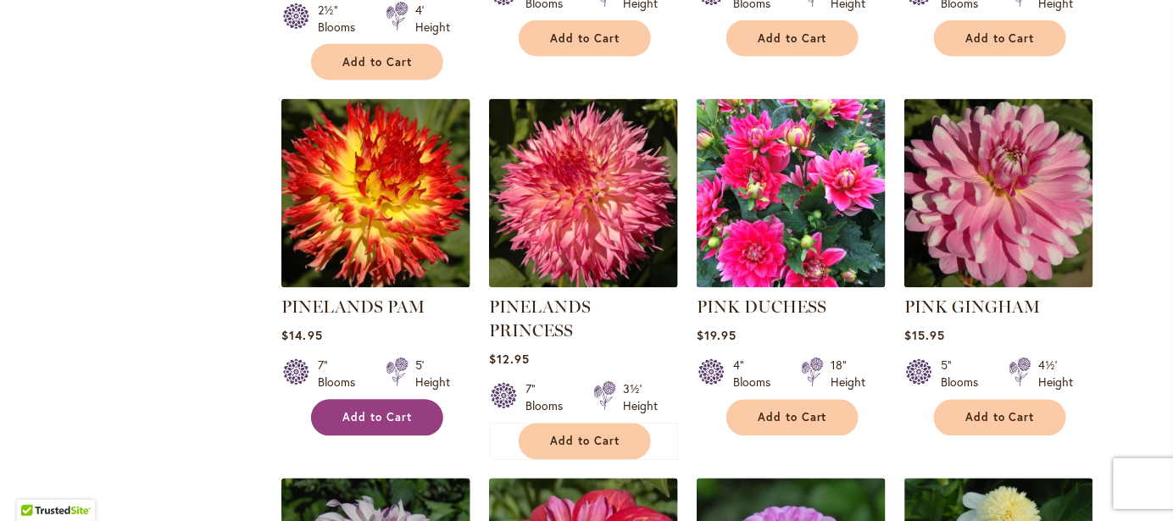
click at [367, 411] on span "Add to Cart" at bounding box center [377, 418] width 70 height 14
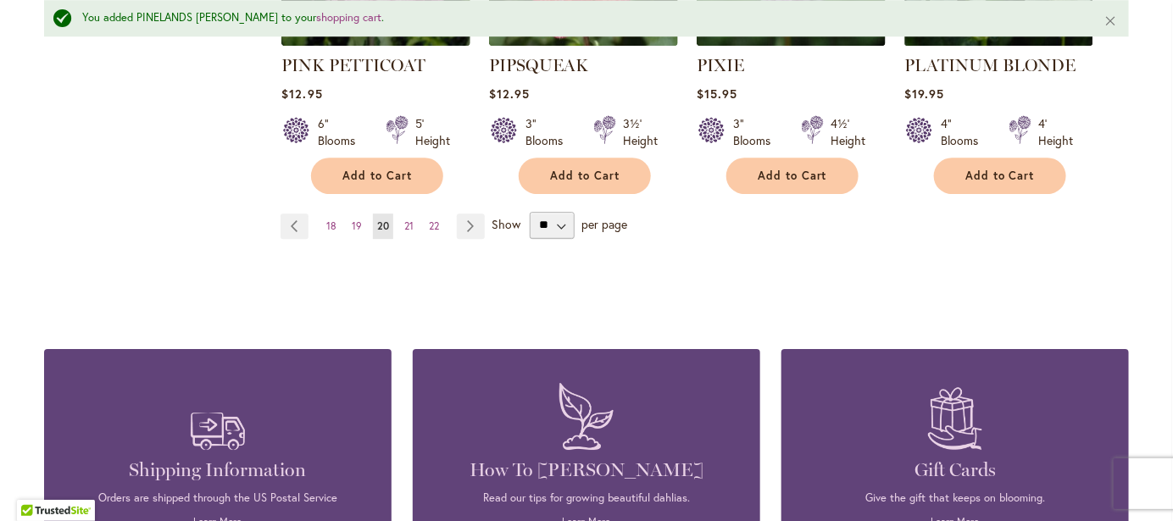
scroll to position [1760, 0]
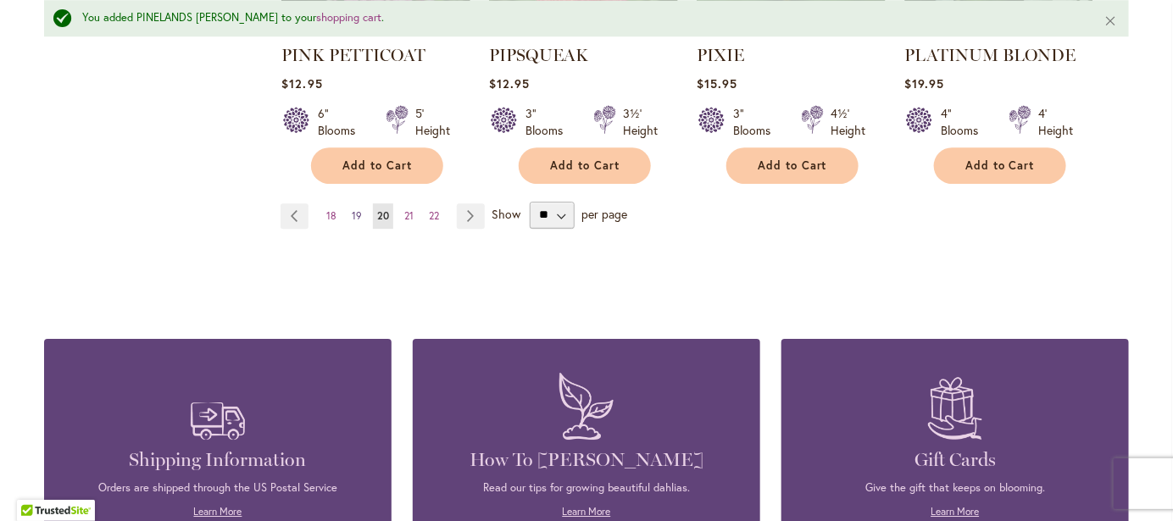
click at [352, 209] on span "19" at bounding box center [357, 215] width 10 height 13
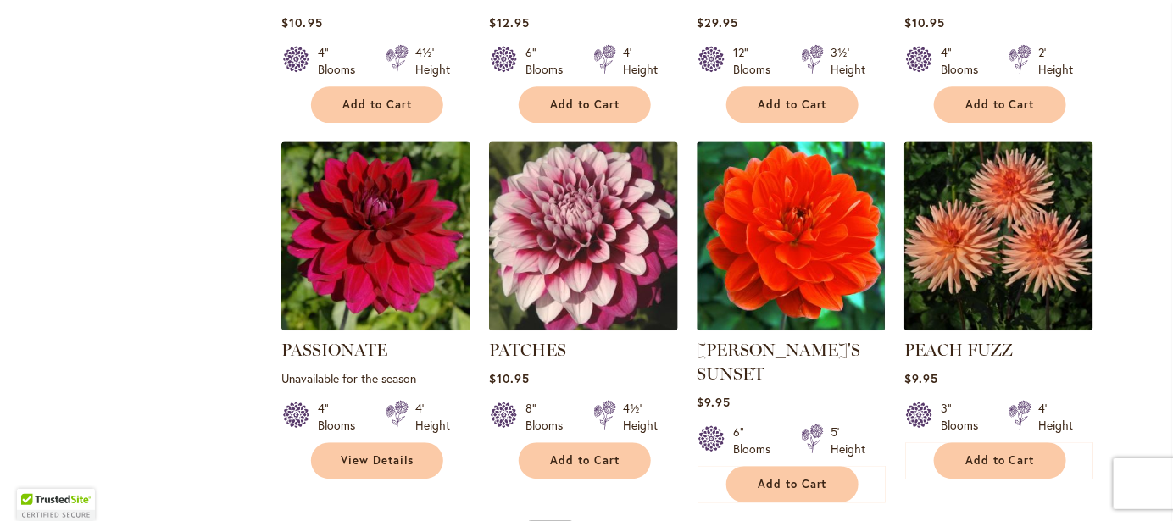
scroll to position [1370, 0]
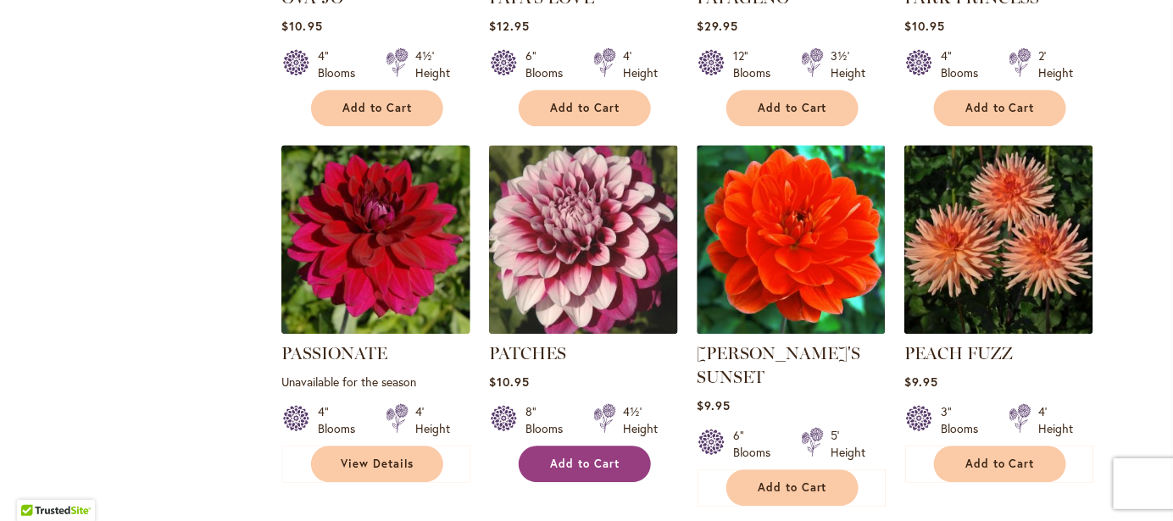
click at [581, 448] on button "Add to Cart" at bounding box center [585, 464] width 132 height 36
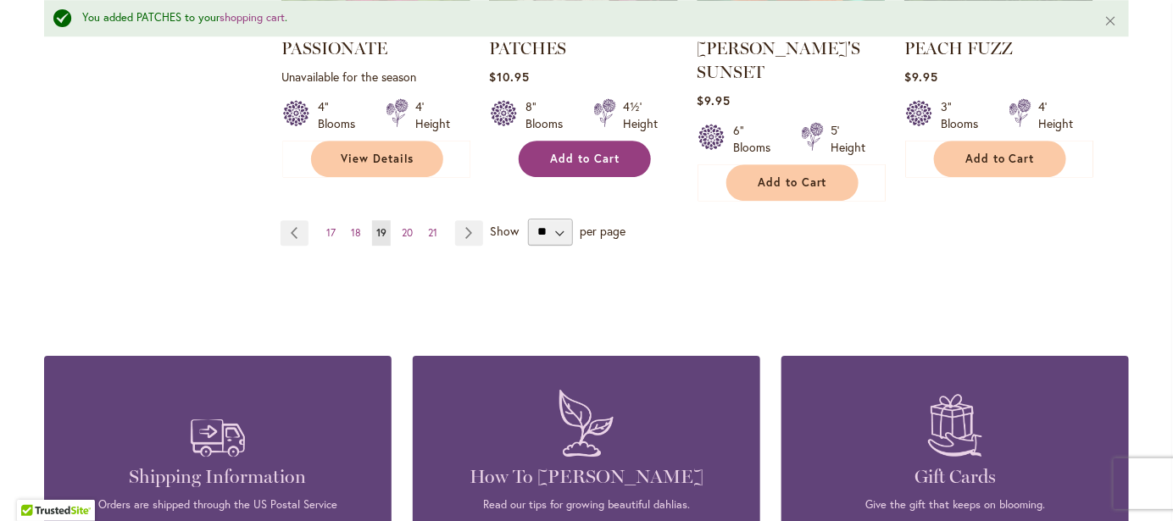
scroll to position [1717, 0]
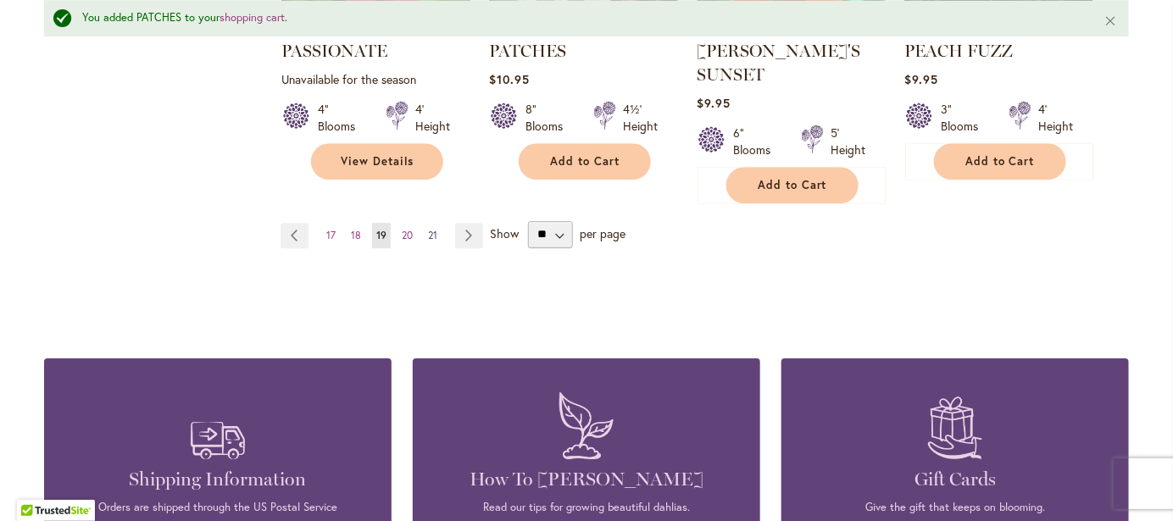
click at [428, 229] on span "21" at bounding box center [432, 235] width 9 height 13
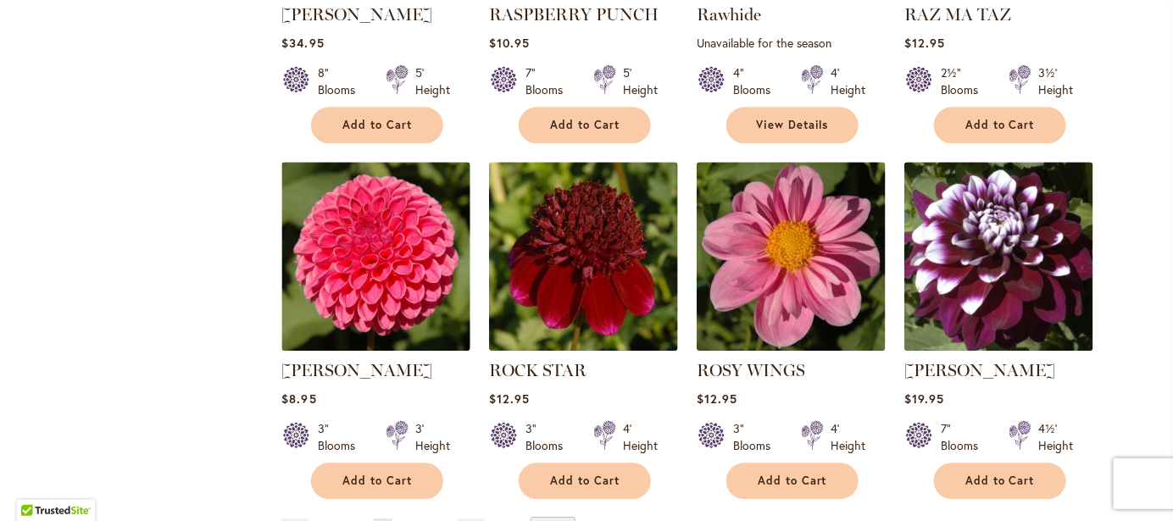
scroll to position [1354, 0]
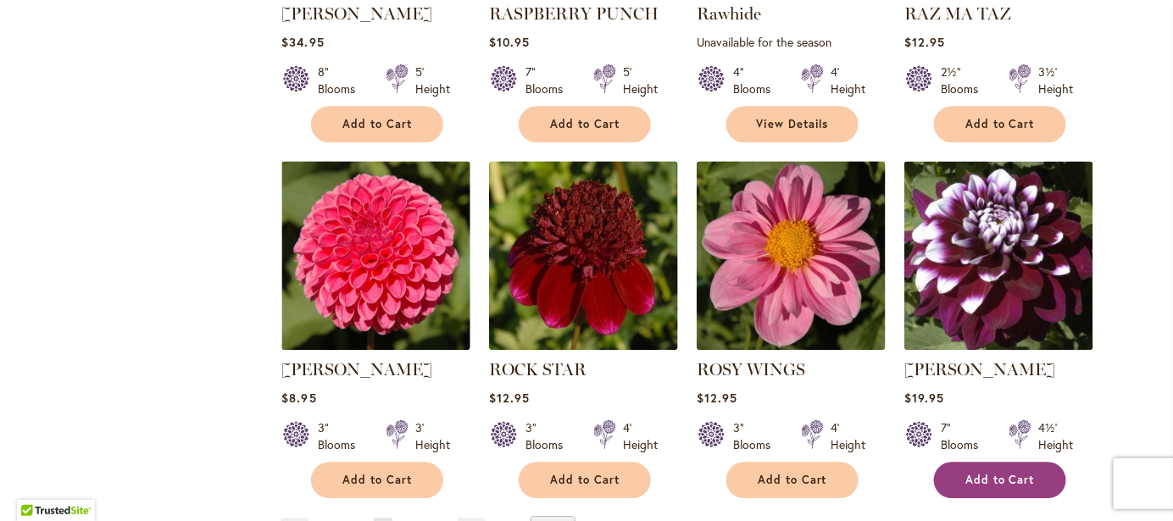
click at [1013, 483] on span "Add to Cart" at bounding box center [1000, 480] width 70 height 14
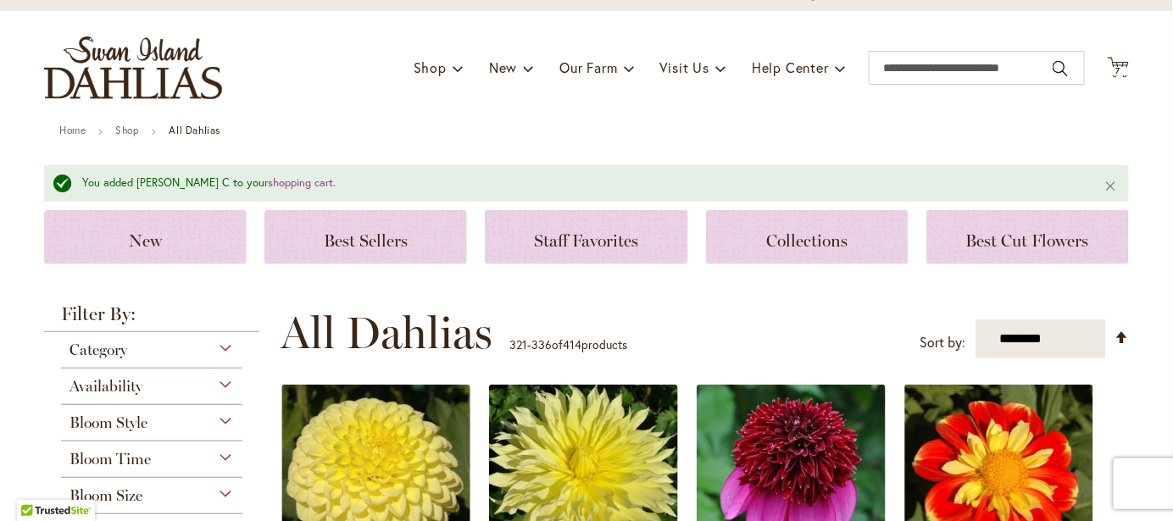
scroll to position [57, 0]
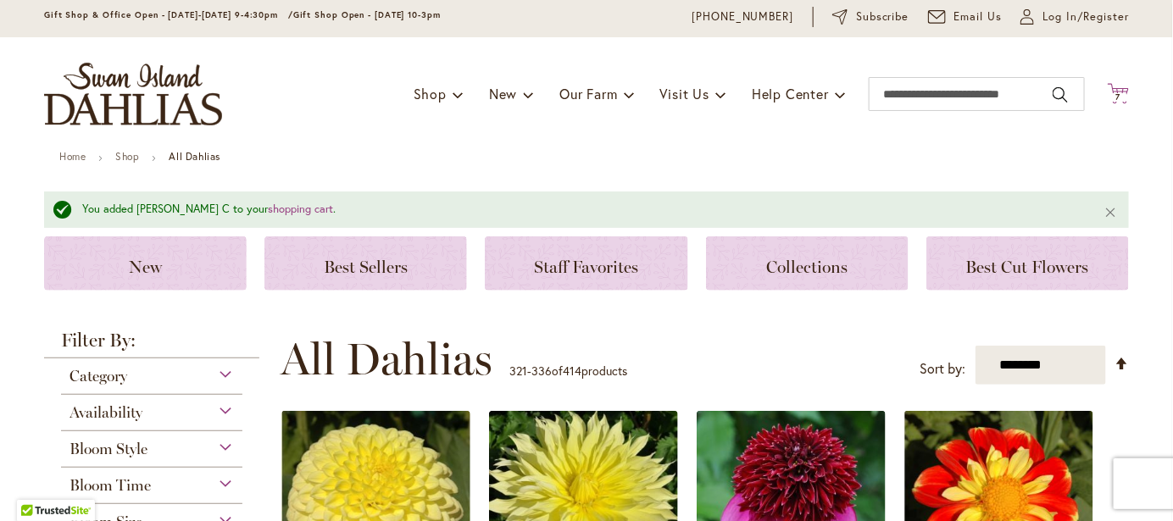
click at [1110, 89] on icon at bounding box center [1118, 93] width 21 height 20
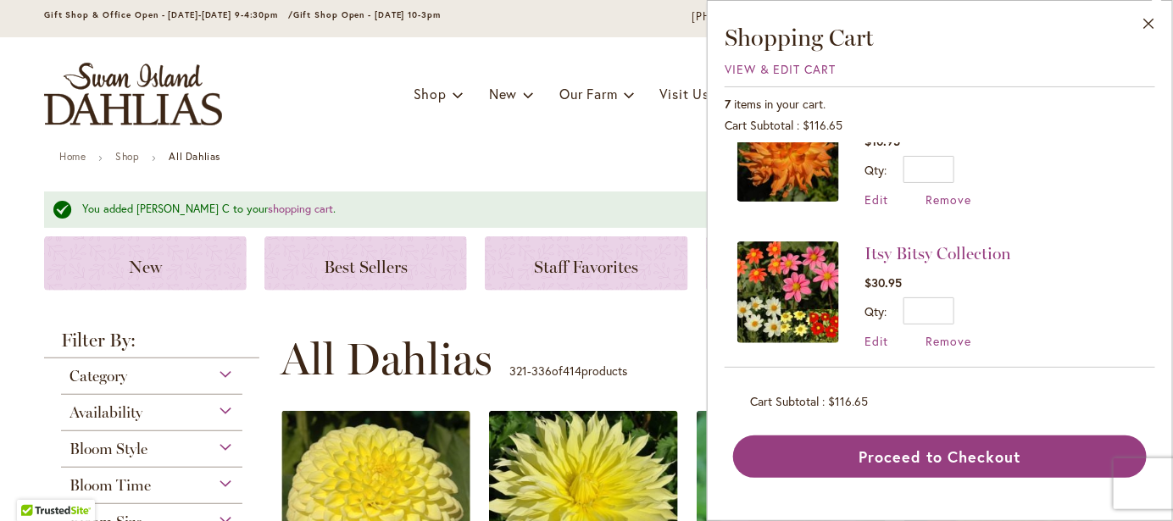
scroll to position [763, 0]
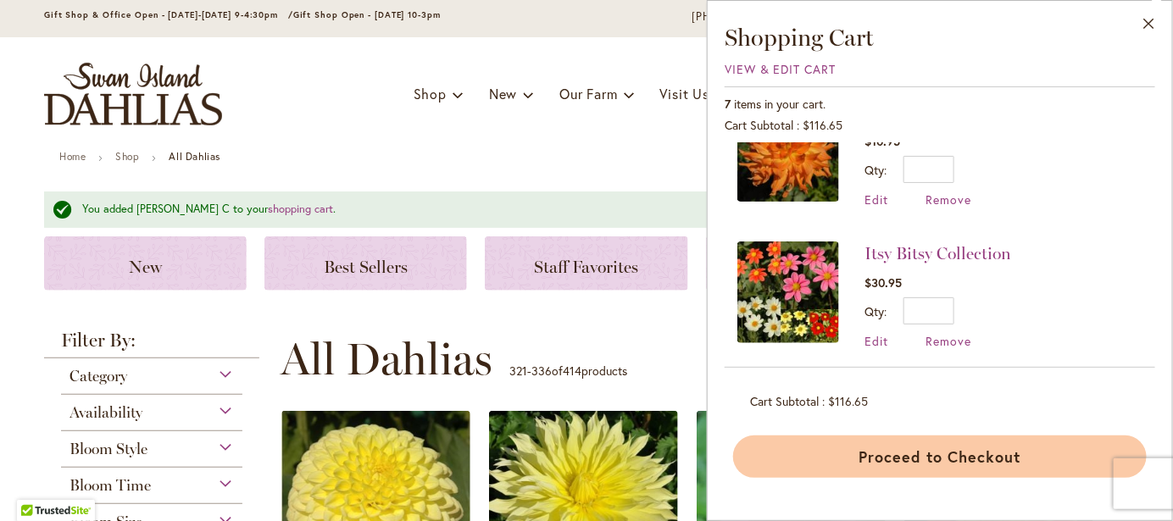
click at [938, 461] on button "Proceed to Checkout" at bounding box center [940, 457] width 414 height 42
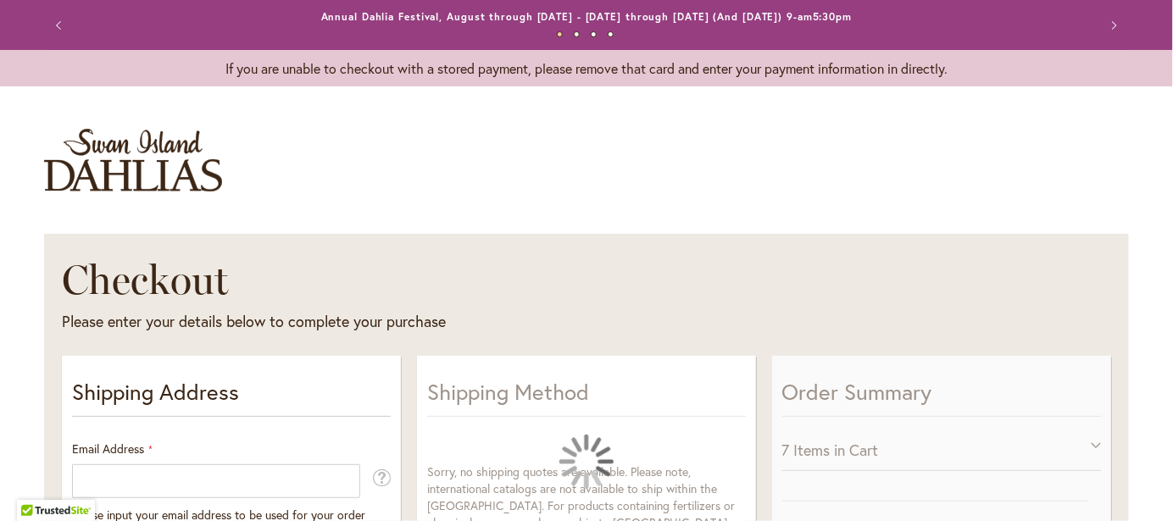
select select "**"
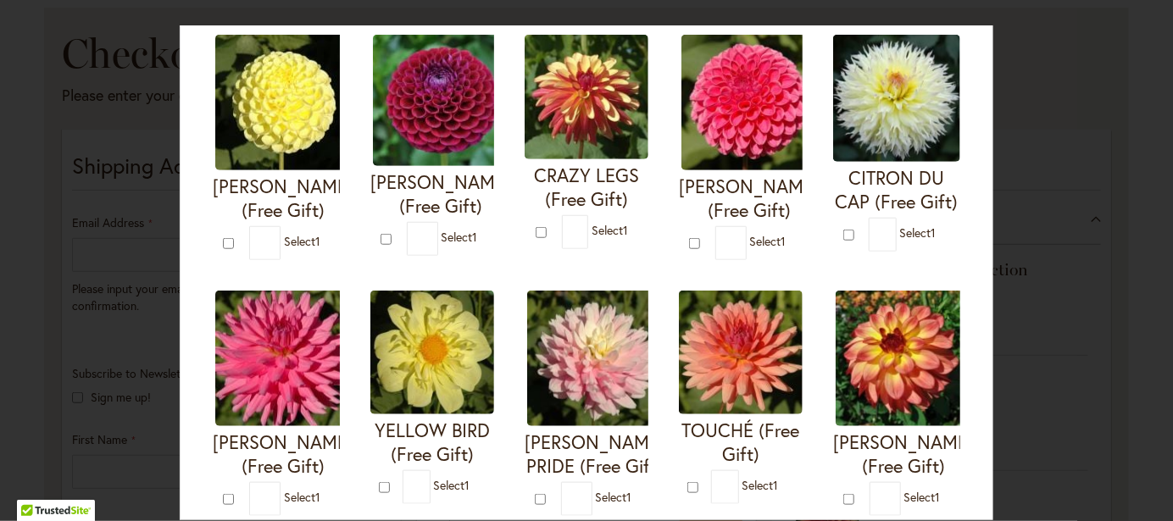
scroll to position [448, 0]
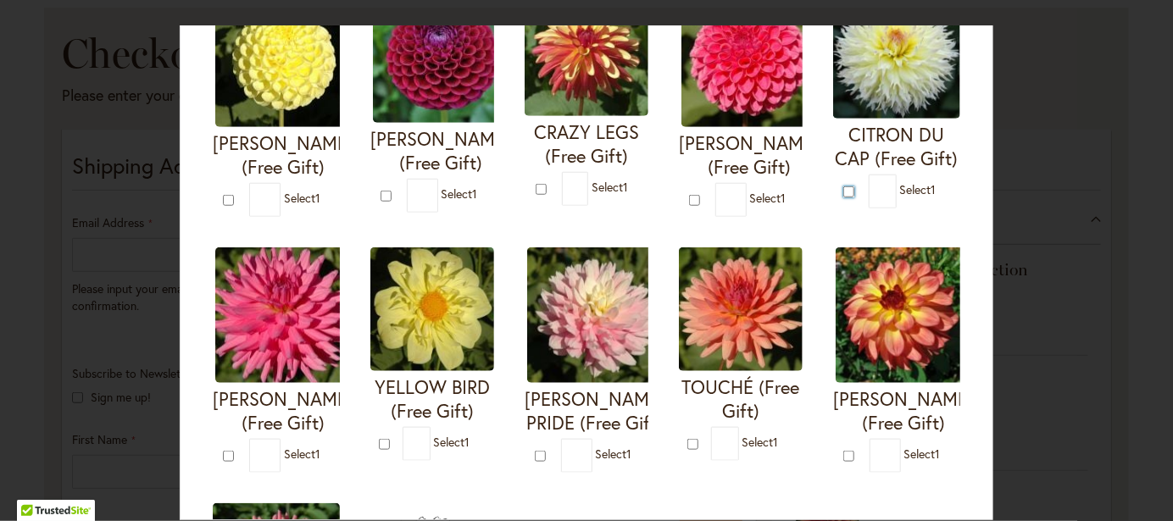
type input "*"
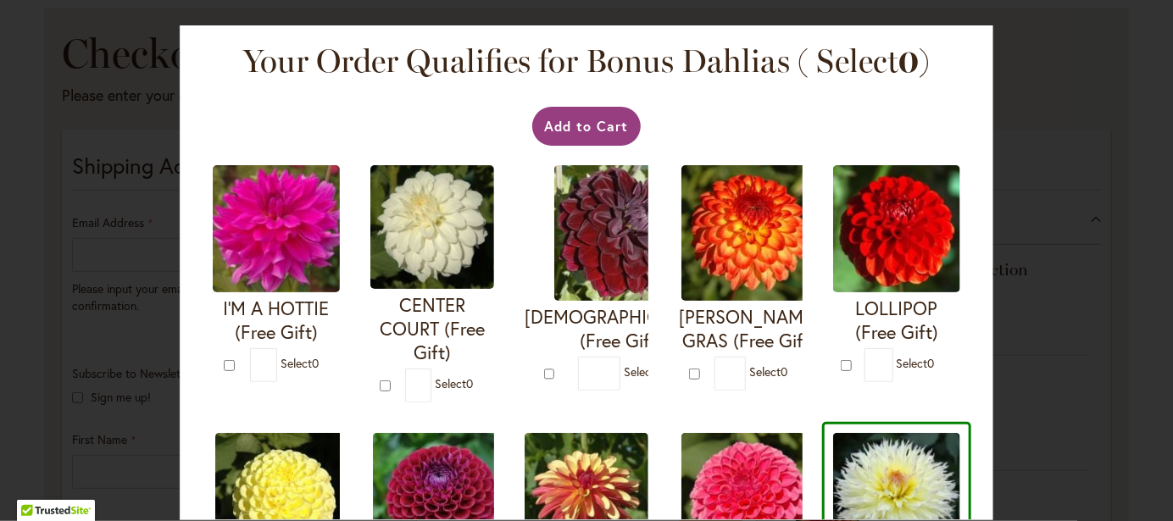
scroll to position [0, 0]
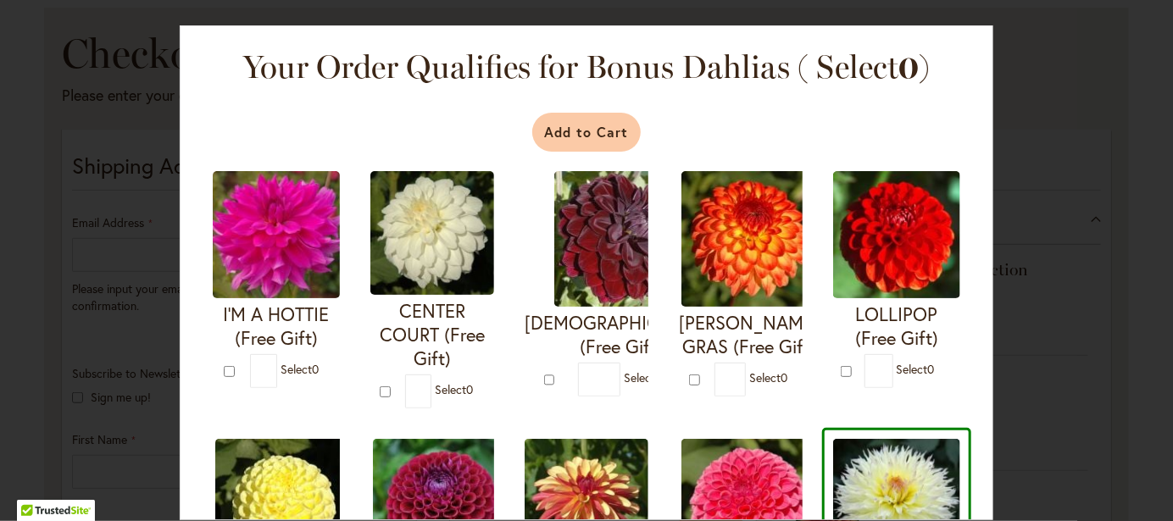
click at [566, 127] on button "Add to Cart" at bounding box center [586, 132] width 109 height 39
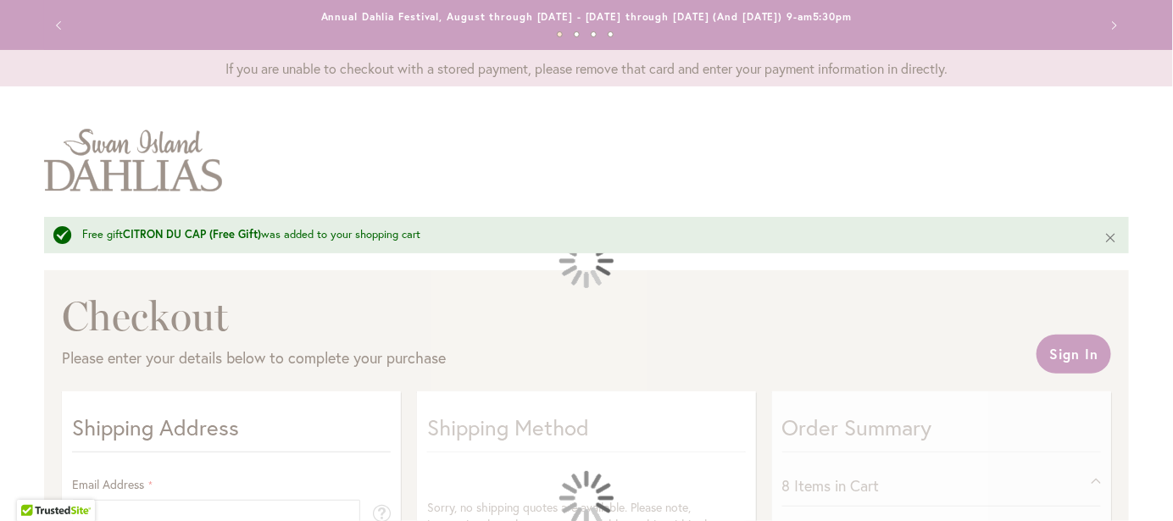
select select "**"
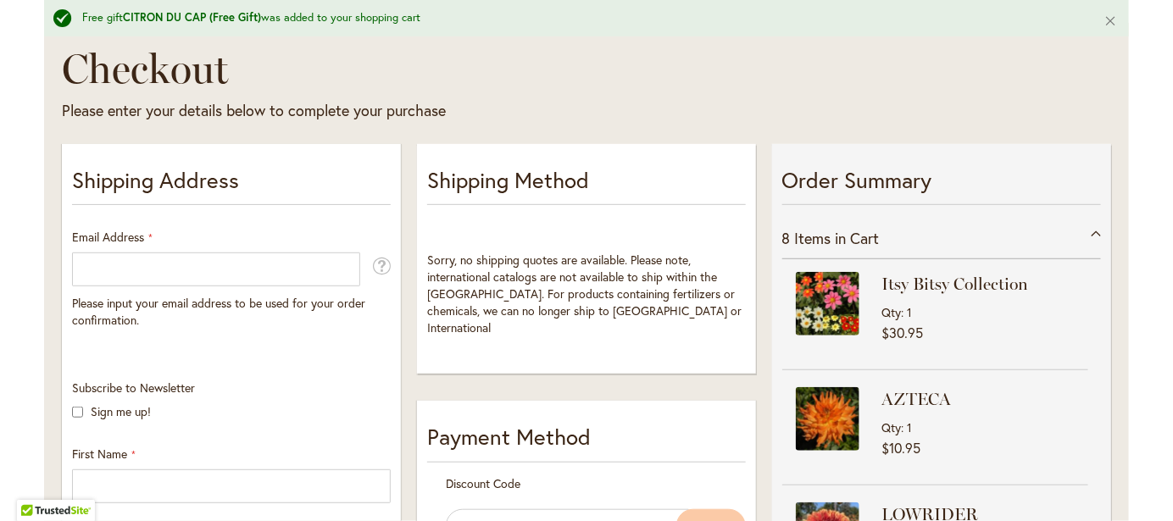
scroll to position [248, 0]
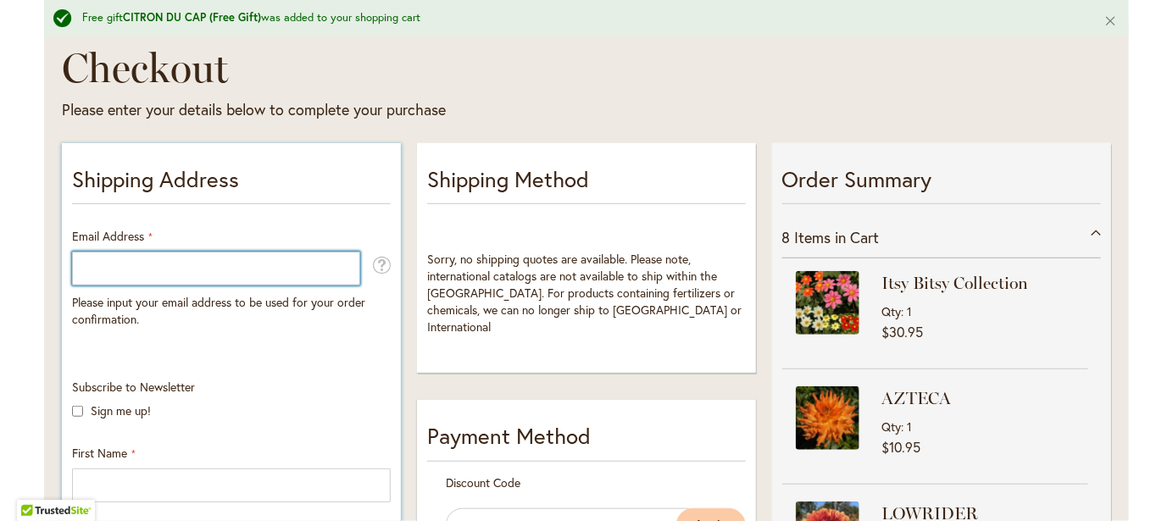
click at [101, 273] on input "Email Address" at bounding box center [216, 269] width 288 height 34
type input "**********"
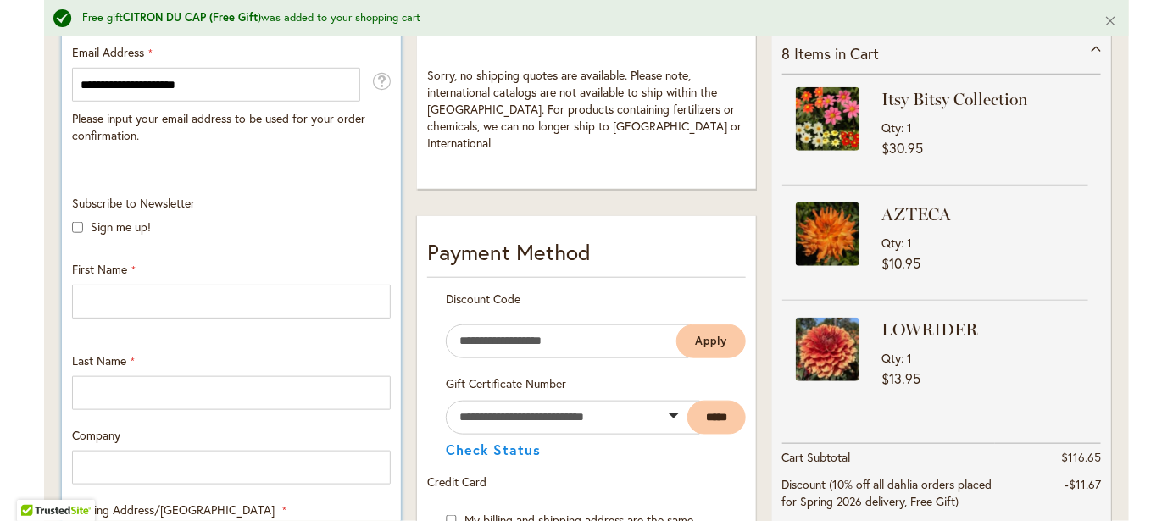
scroll to position [457, 0]
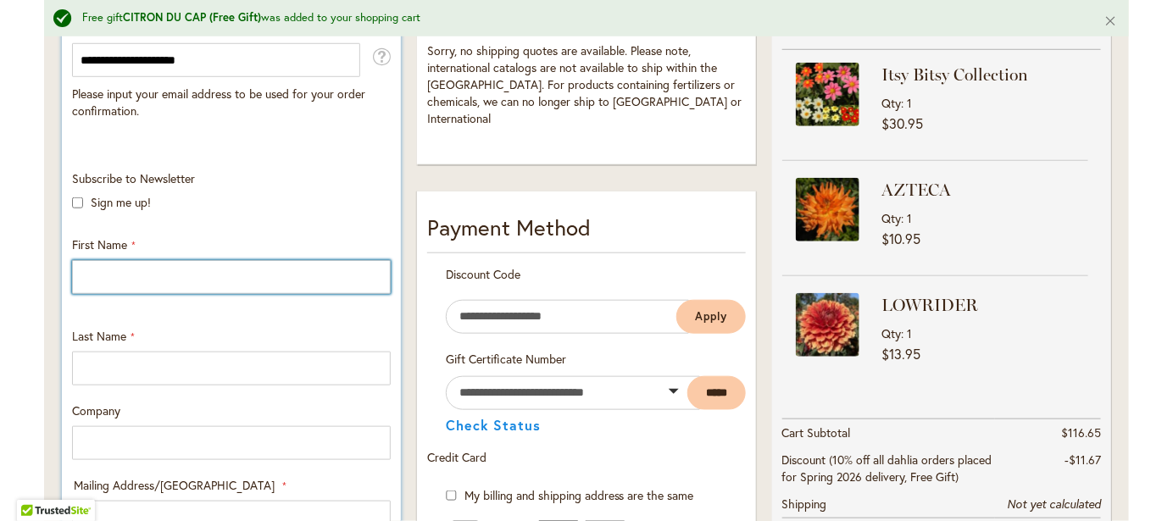
click at [96, 278] on input "First Name" at bounding box center [231, 277] width 319 height 34
type input "******"
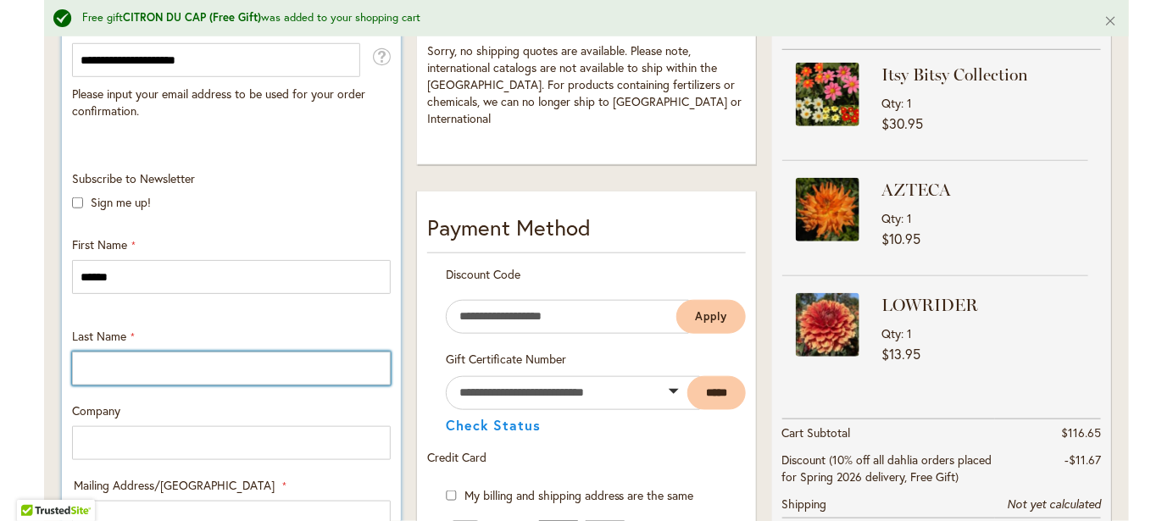
type input "******"
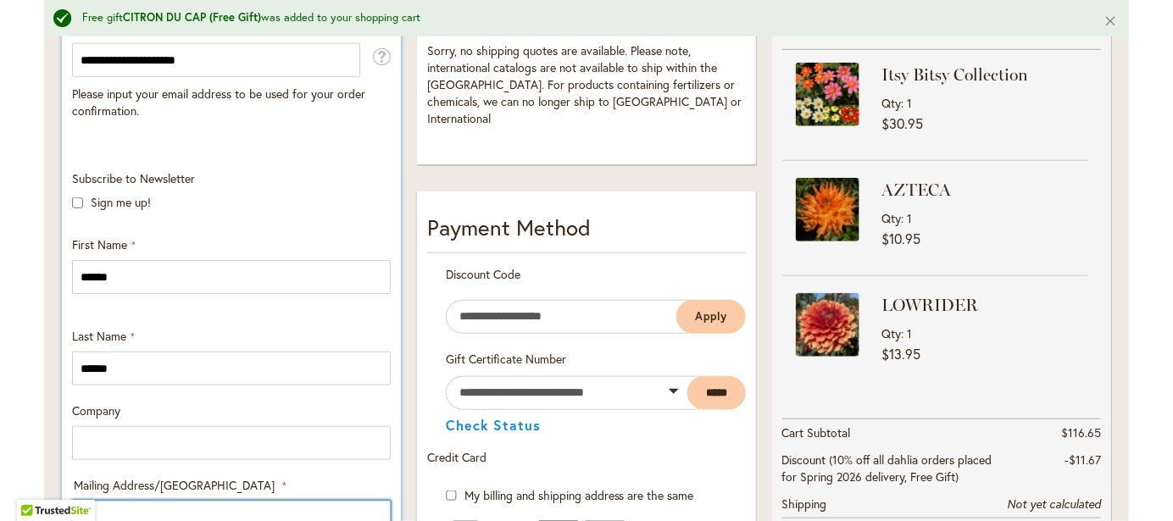
type input "**********"
select select "**"
type input "**********"
type input "*****"
type input "**********"
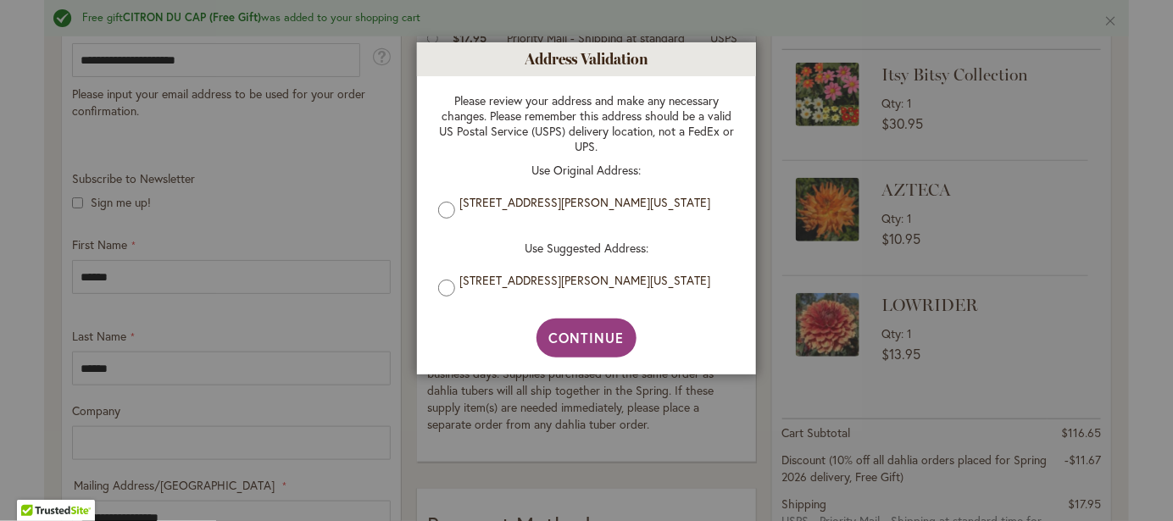
click at [534, 210] on label "[STREET_ADDRESS][PERSON_NAME][US_STATE]" at bounding box center [592, 202] width 267 height 15
click at [576, 347] on span "Continue" at bounding box center [586, 338] width 75 height 18
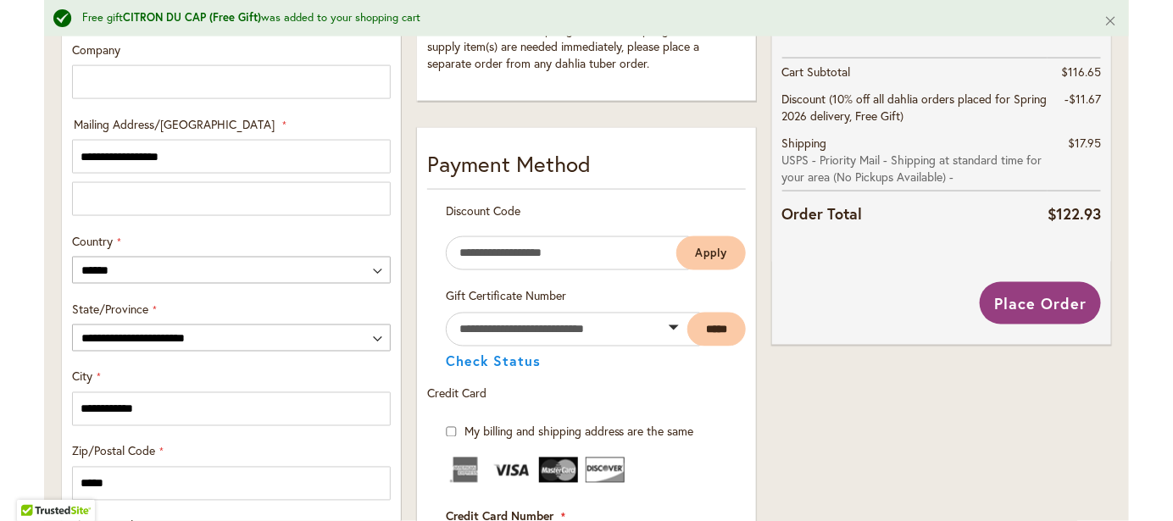
scroll to position [824, 0]
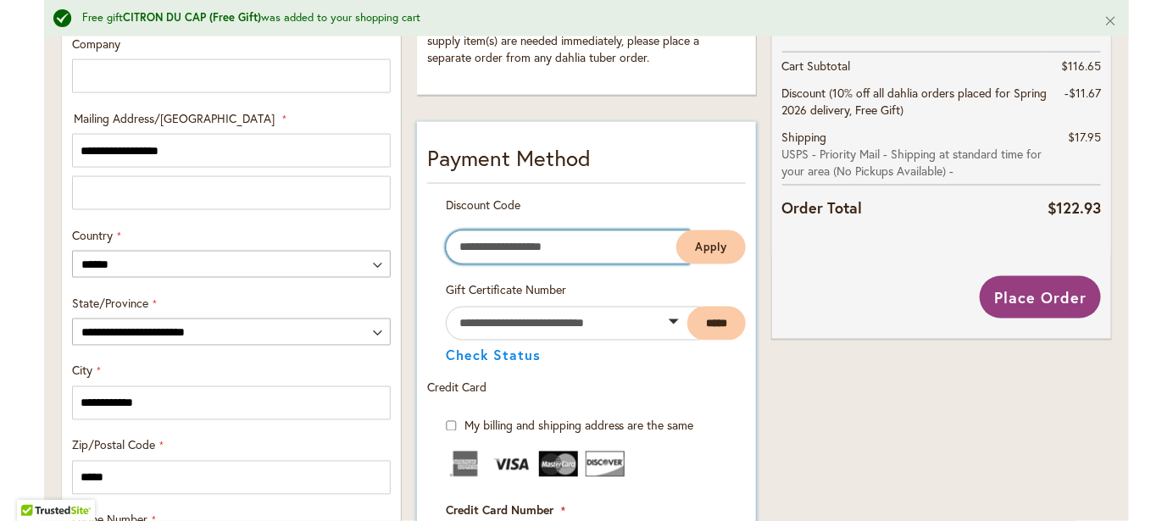
click at [581, 250] on input "Enter discount code" at bounding box center [567, 248] width 243 height 34
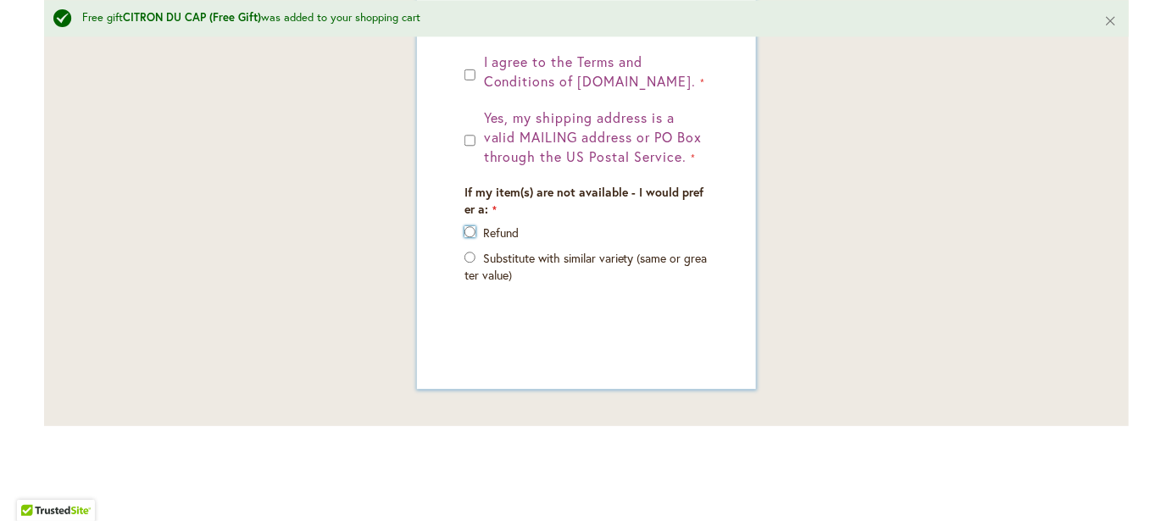
scroll to position [1494, 0]
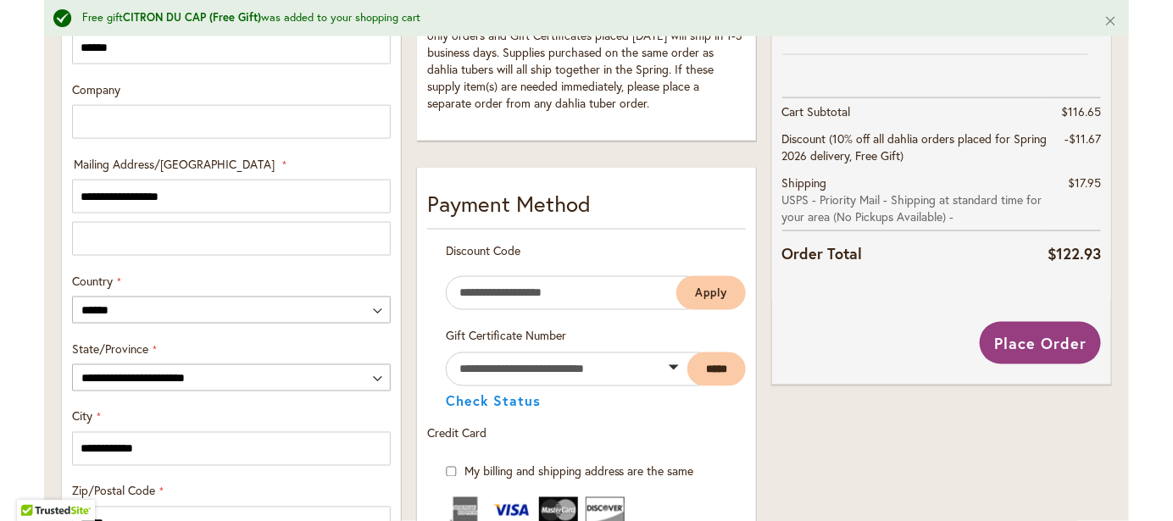
scroll to position [770, 0]
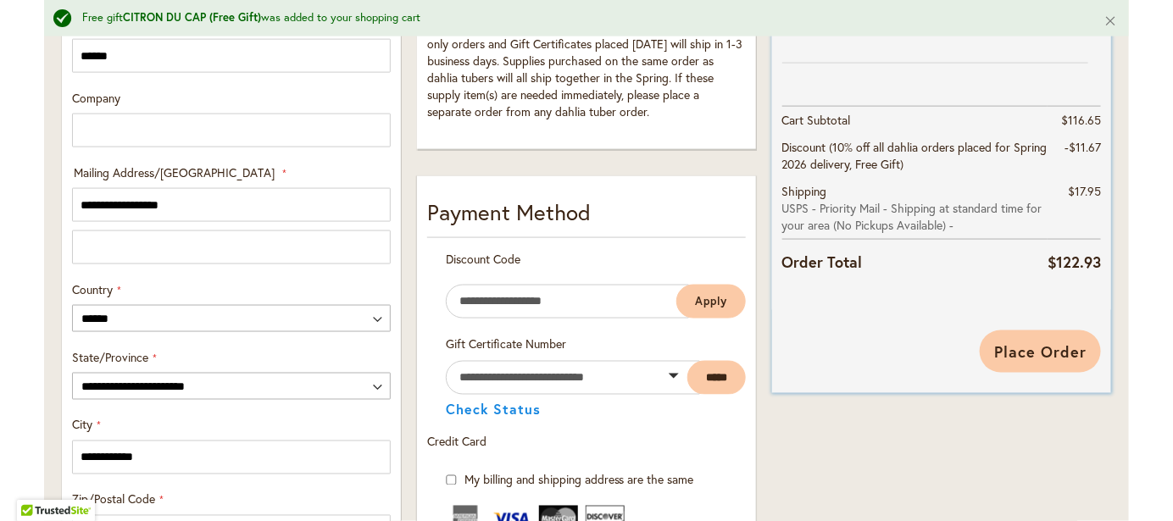
click at [1023, 353] on span "Place Order" at bounding box center [1040, 352] width 92 height 20
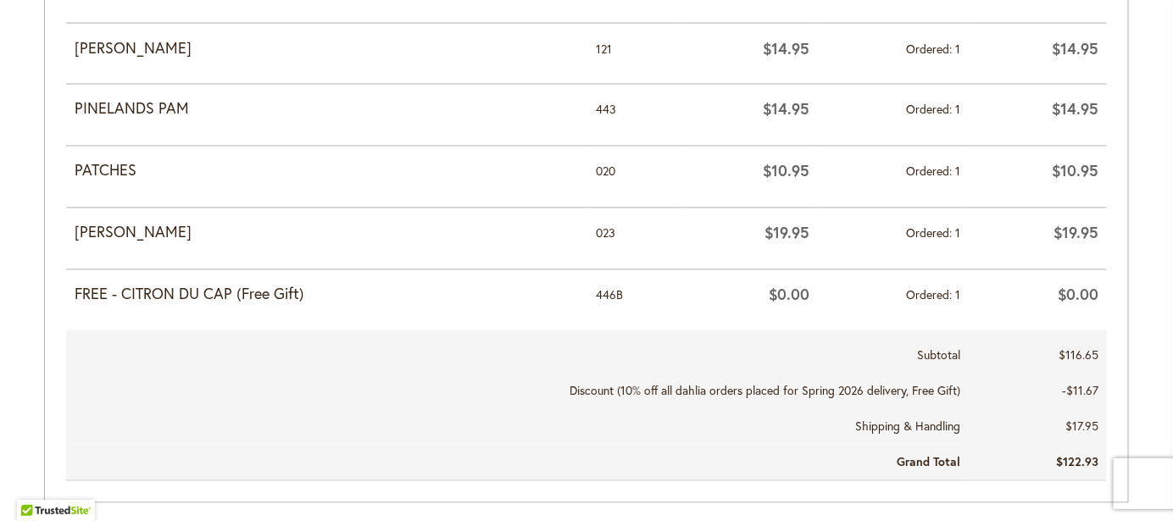
scroll to position [1054, 0]
